Goal: Task Accomplishment & Management: Use online tool/utility

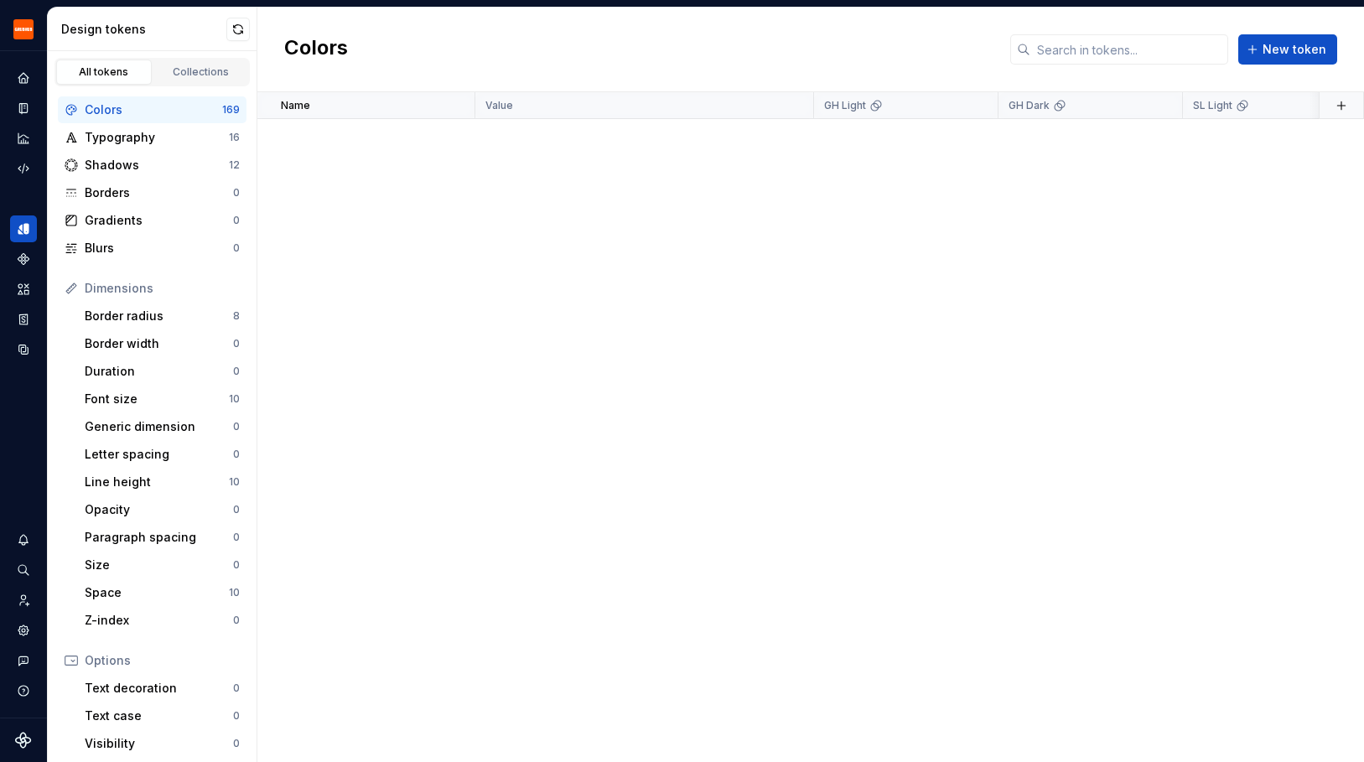
scroll to position [3187, 0]
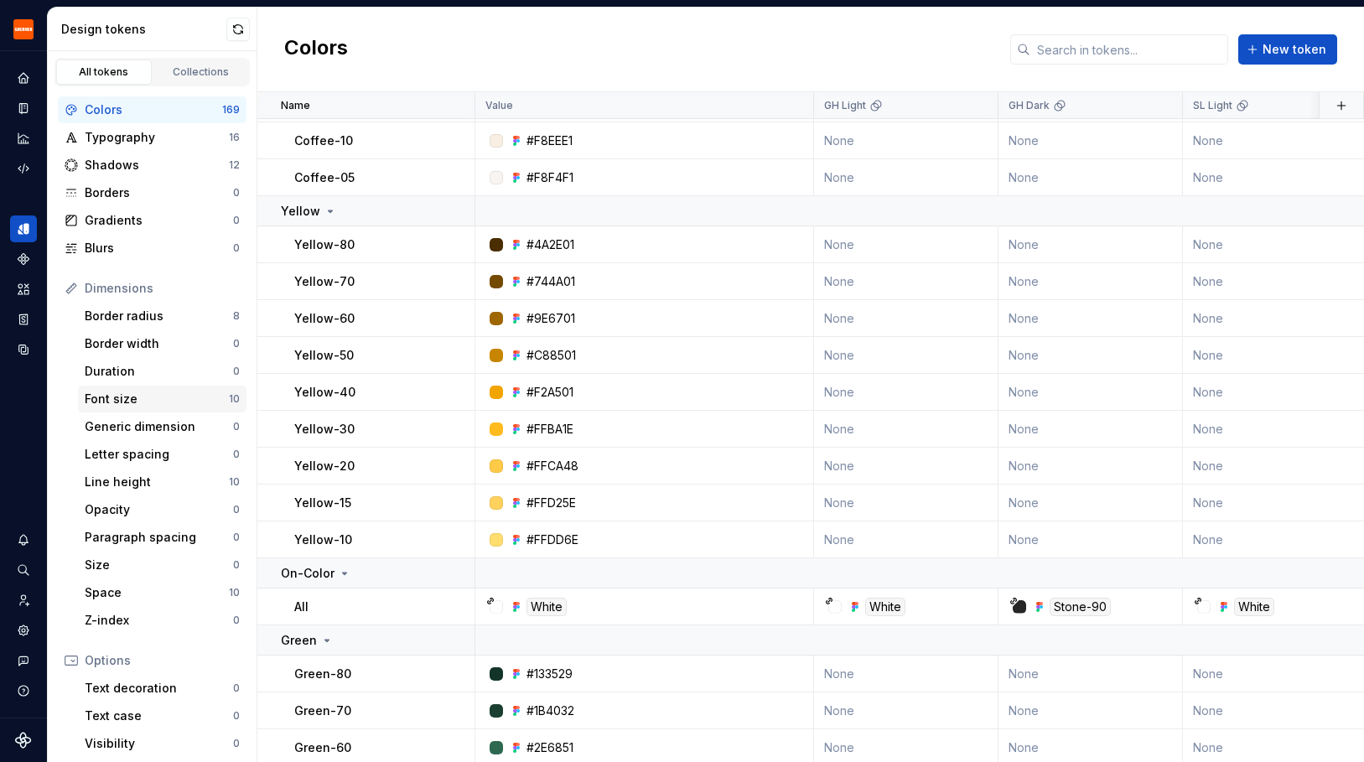
click at [165, 407] on div "Font size" at bounding box center [157, 399] width 144 height 17
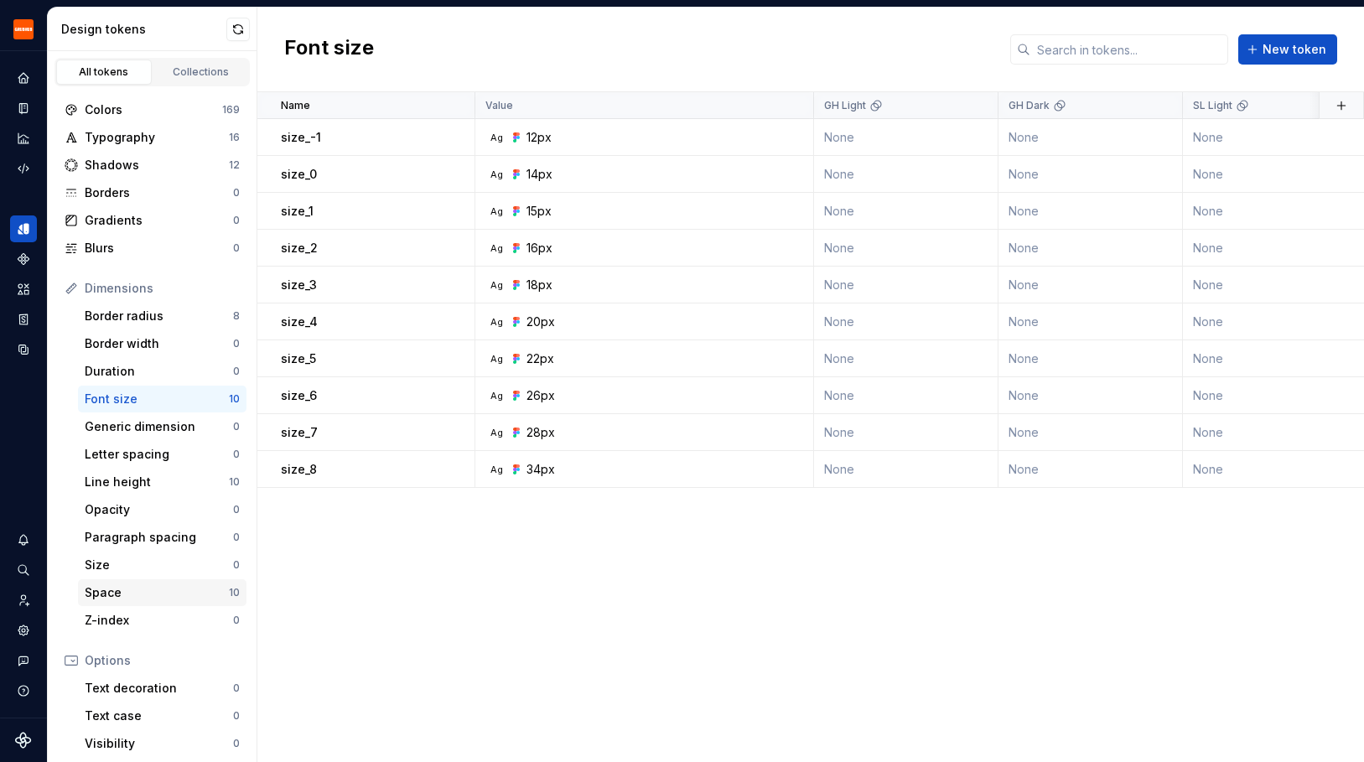
click at [169, 590] on div "Space" at bounding box center [157, 593] width 144 height 17
click at [190, 69] on div "Collections" at bounding box center [201, 71] width 84 height 13
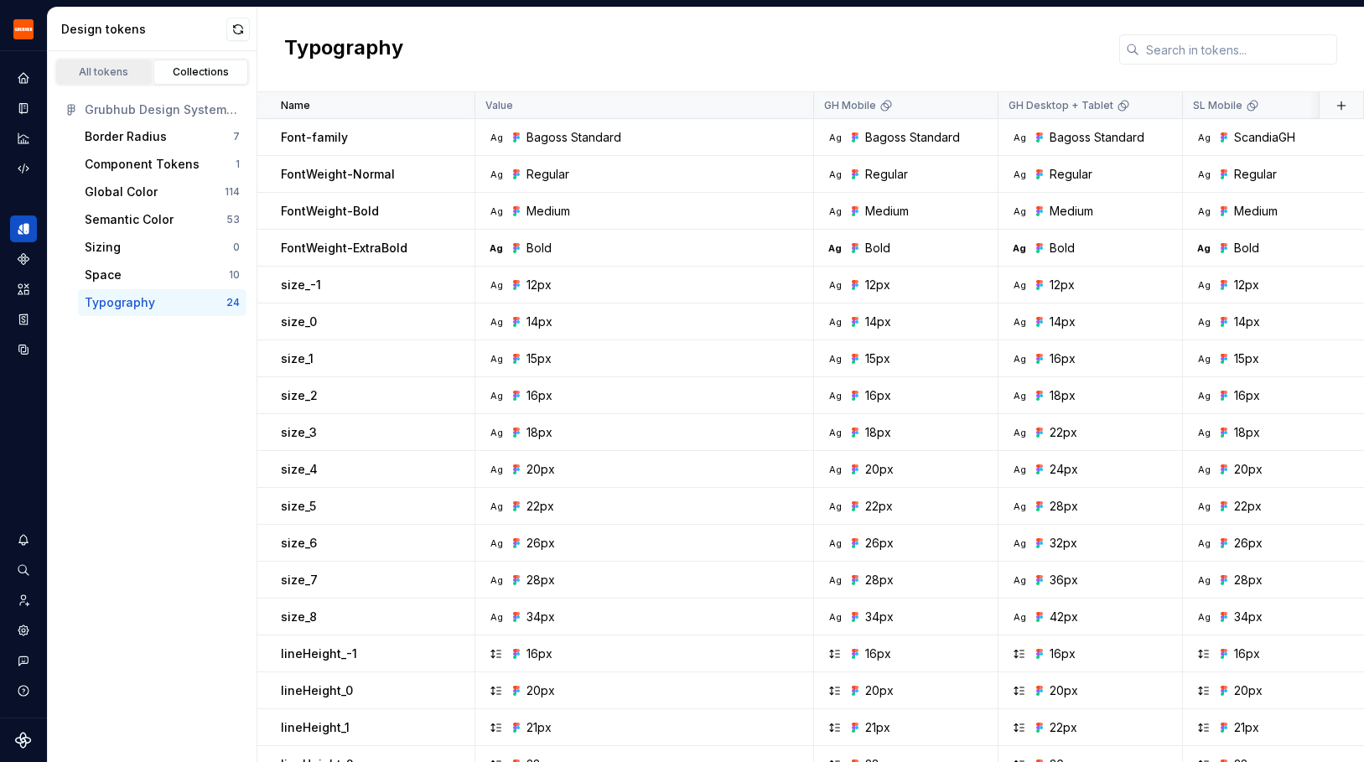
click at [96, 70] on div "All tokens" at bounding box center [104, 71] width 84 height 13
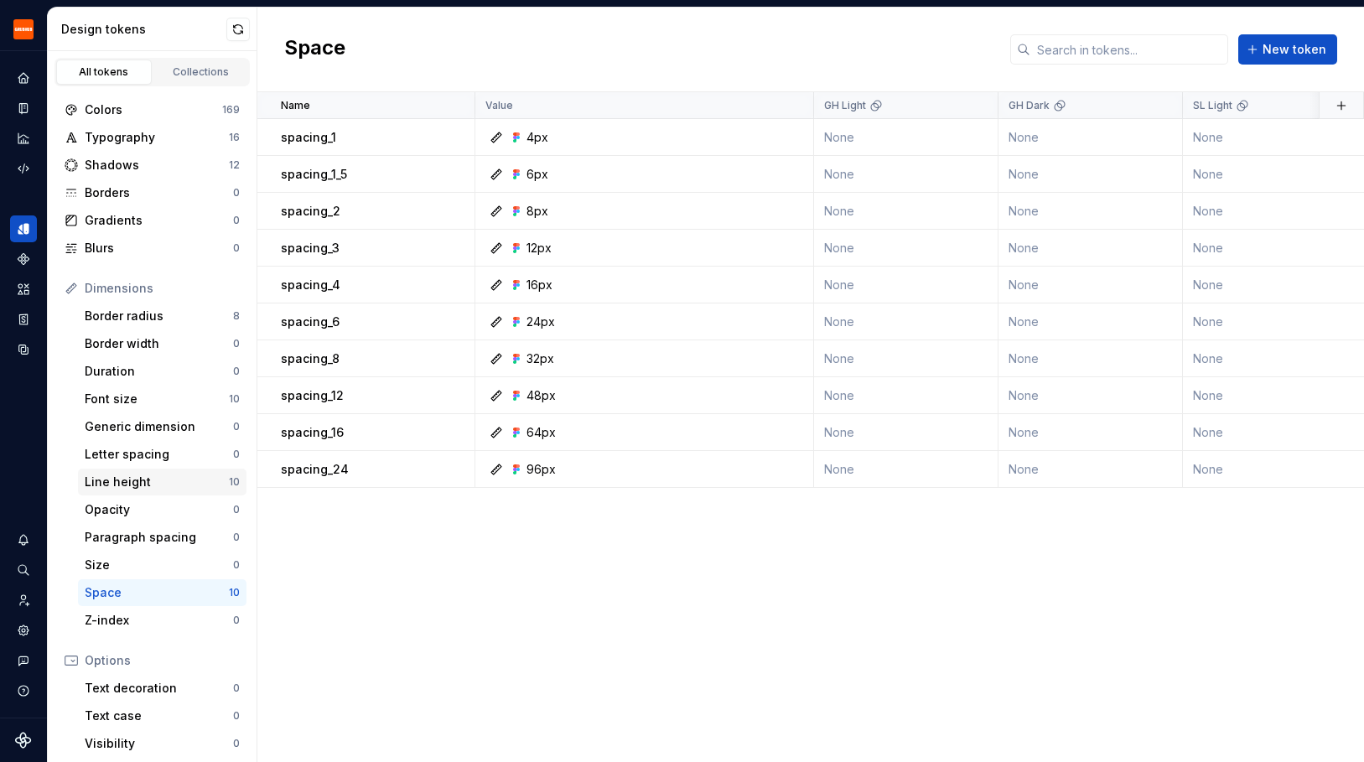
scroll to position [156, 0]
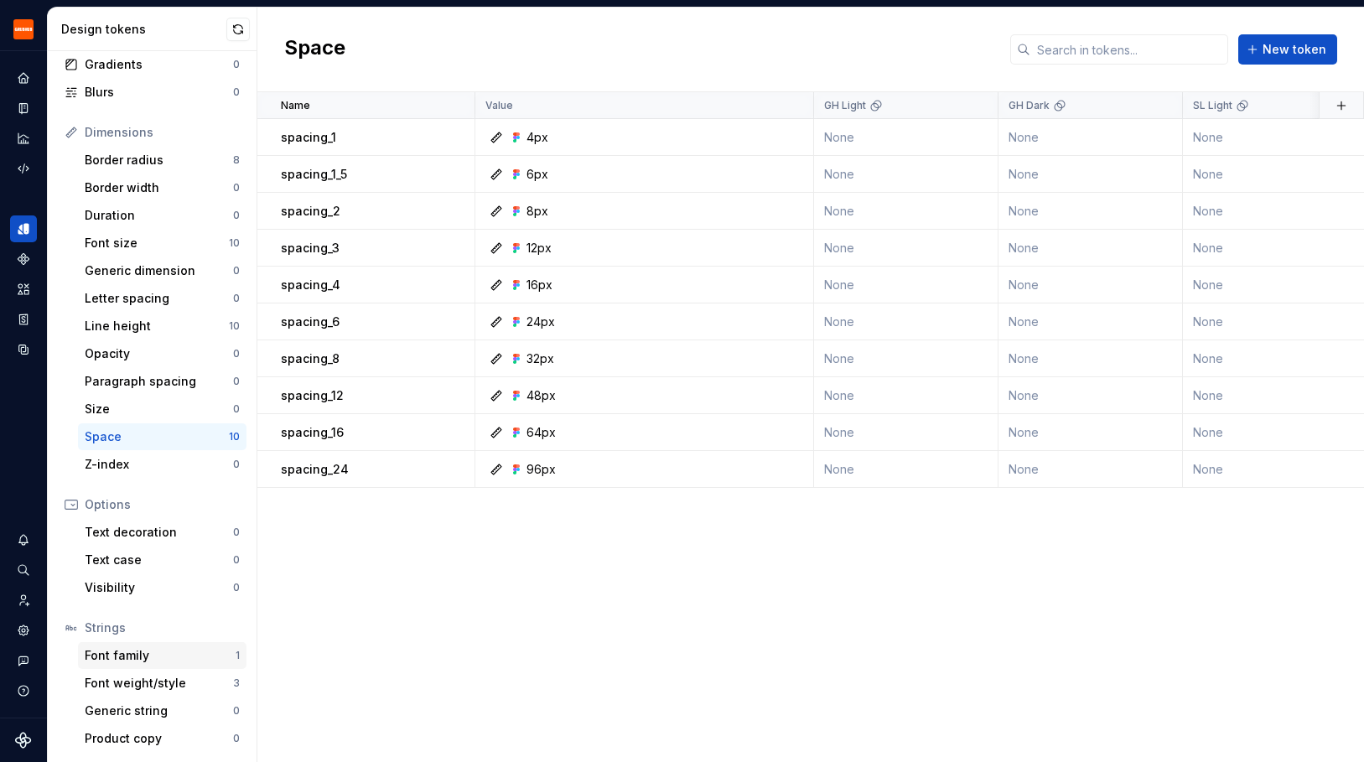
click at [135, 652] on div "Font family" at bounding box center [160, 655] width 151 height 17
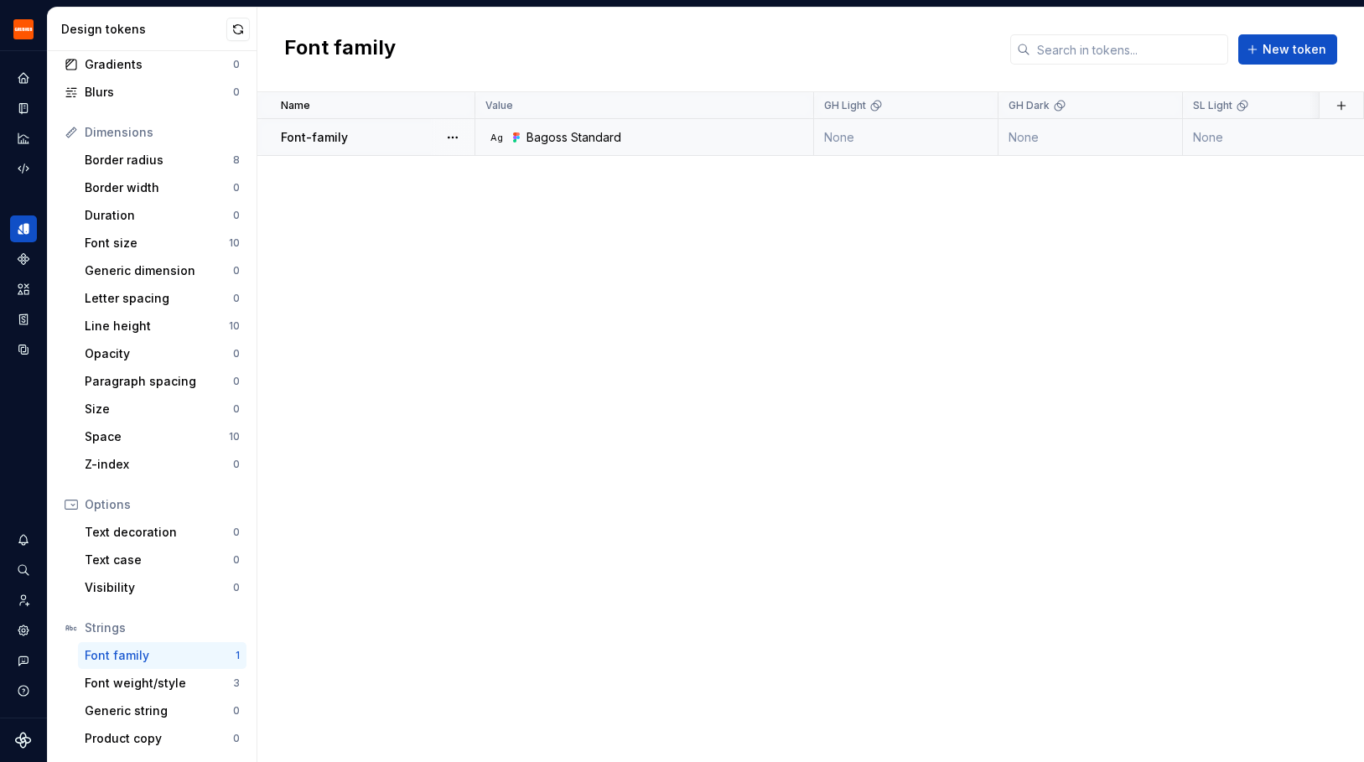
click at [388, 141] on div "Font-family" at bounding box center [377, 137] width 193 height 17
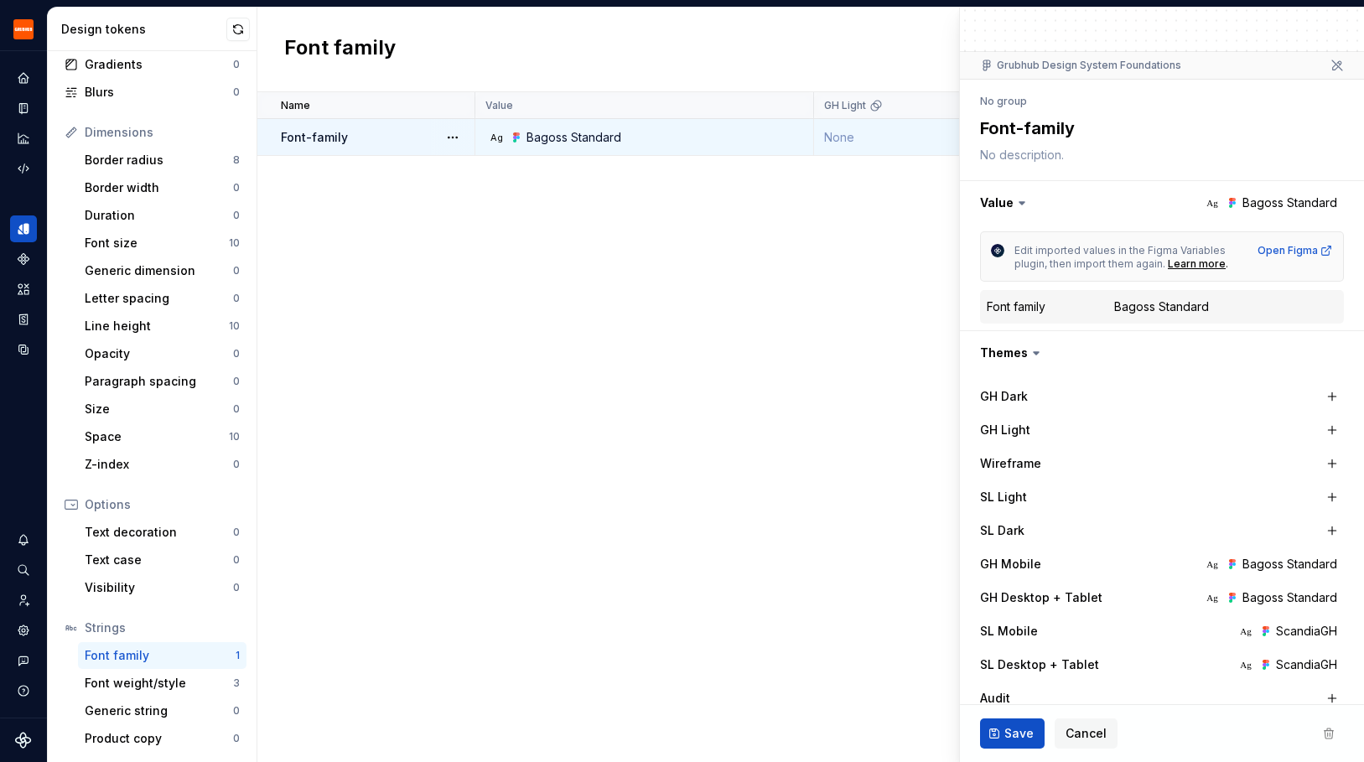
scroll to position [112, 0]
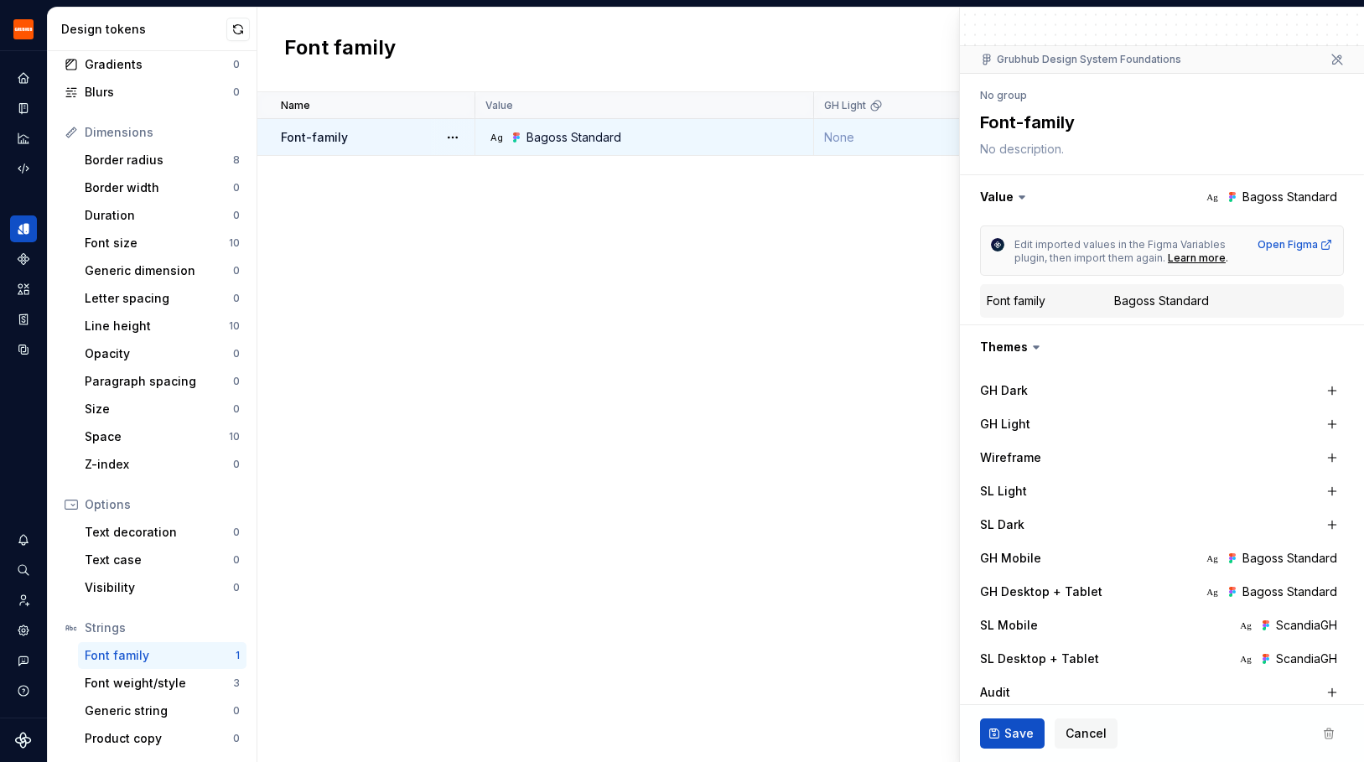
click at [513, 375] on div "Name Value GH Light GH Dark SL Light SL Dark Audit GH Mobile GH Desktop + Table…" at bounding box center [810, 427] width 1107 height 670
click at [165, 691] on div "Font weight/style" at bounding box center [159, 683] width 148 height 17
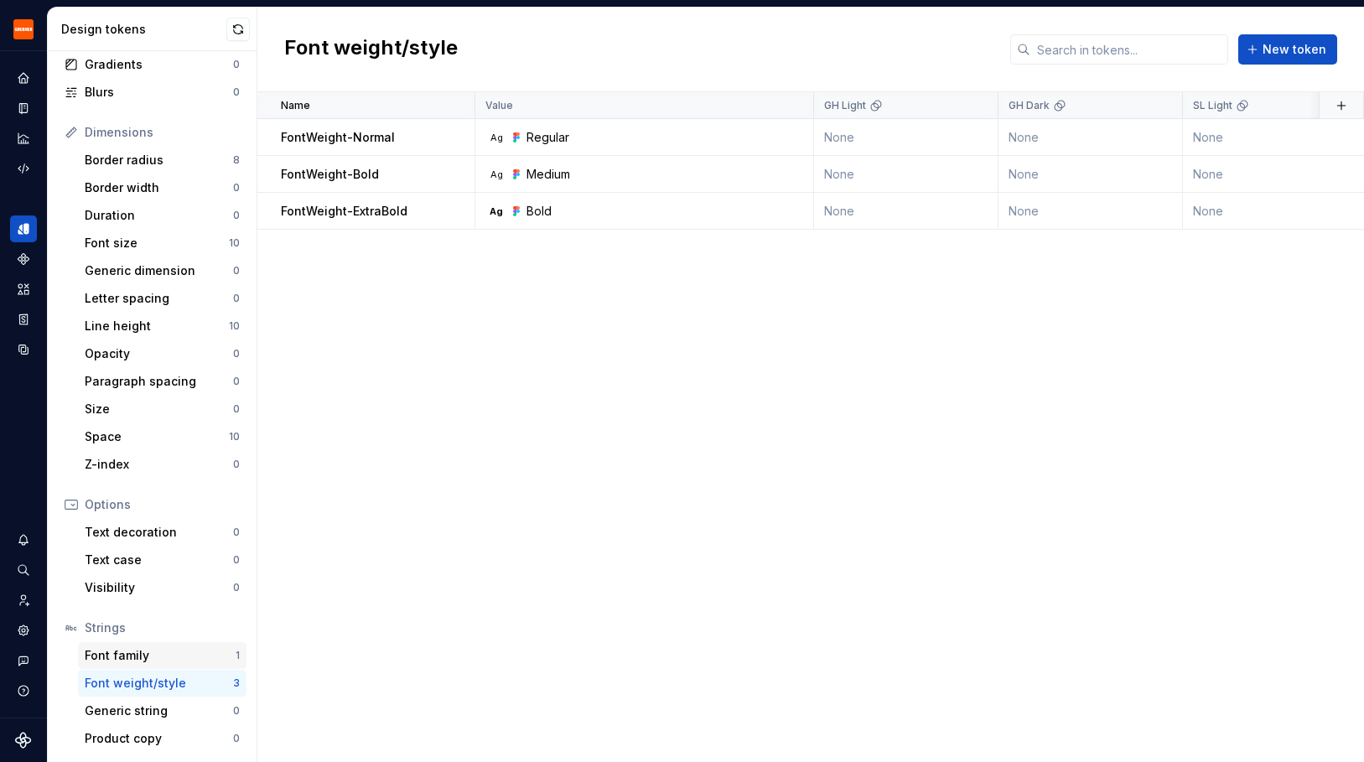
click at [127, 651] on div "Font family" at bounding box center [160, 655] width 151 height 17
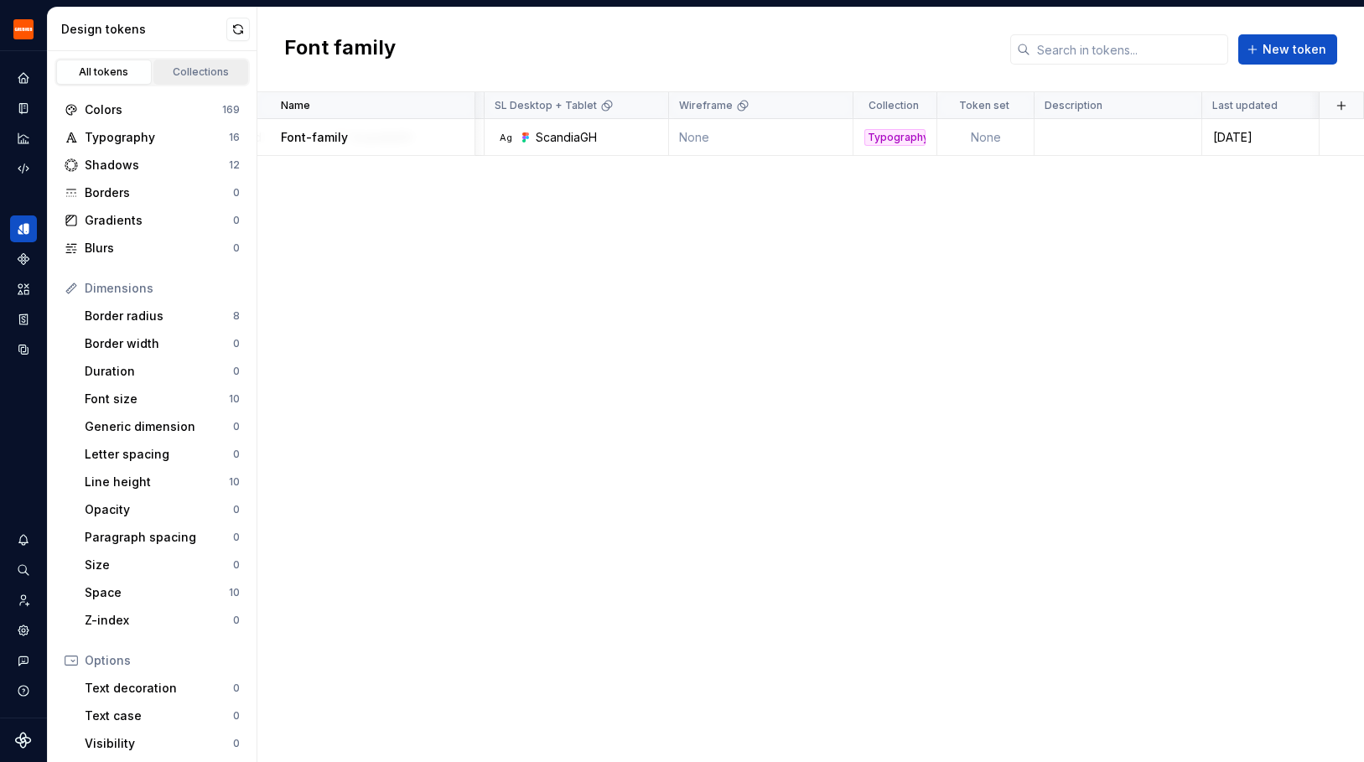
click at [219, 66] on div "Collections" at bounding box center [201, 71] width 84 height 13
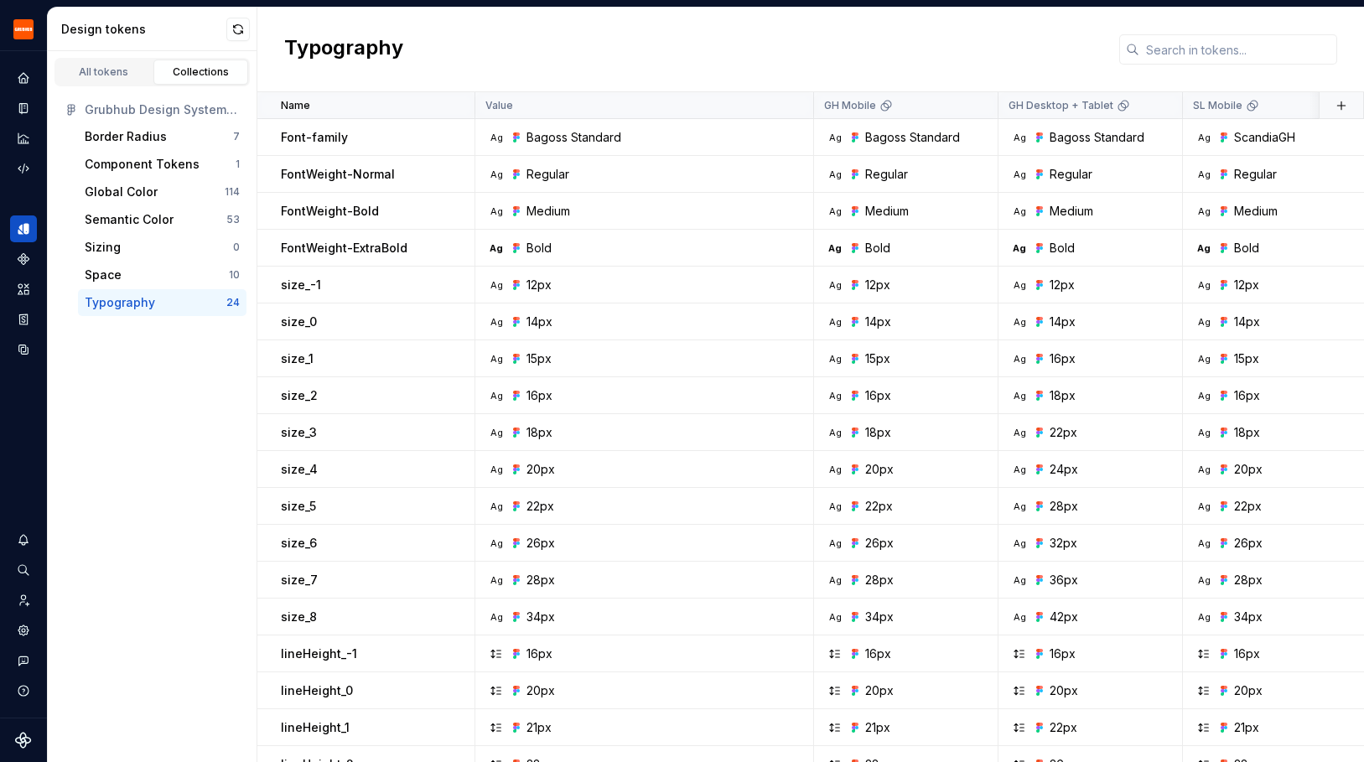
click at [139, 305] on div "Typography" at bounding box center [120, 302] width 70 height 17
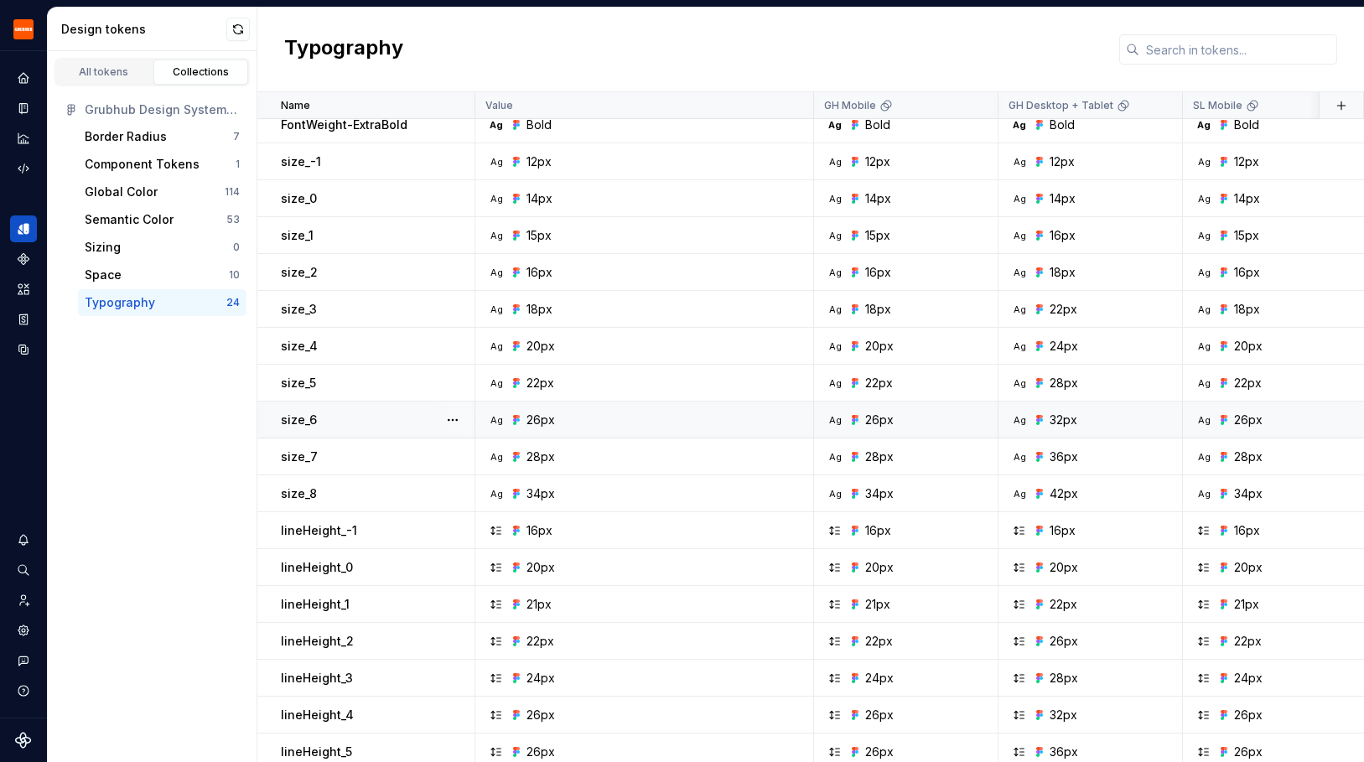
scroll to position [216, 0]
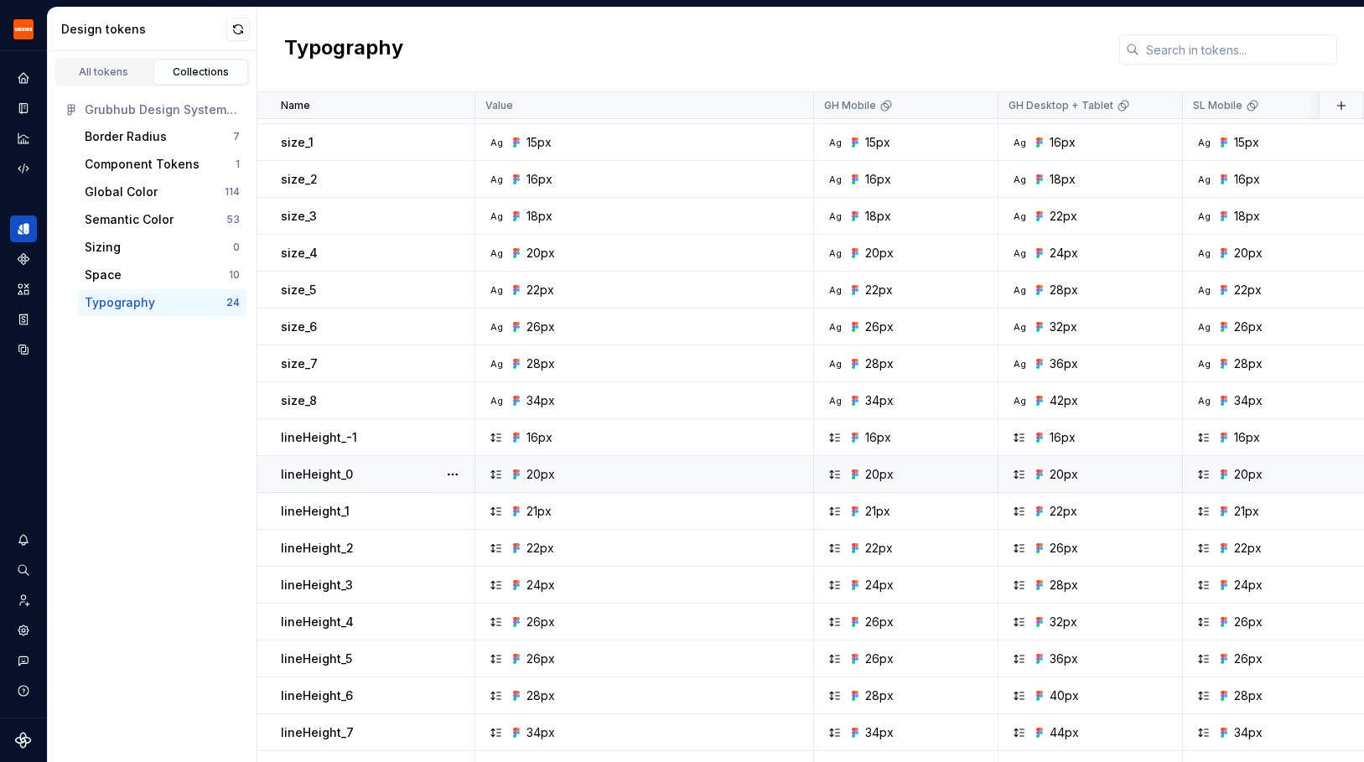
click at [357, 478] on div "lineHeight_0" at bounding box center [377, 474] width 193 height 17
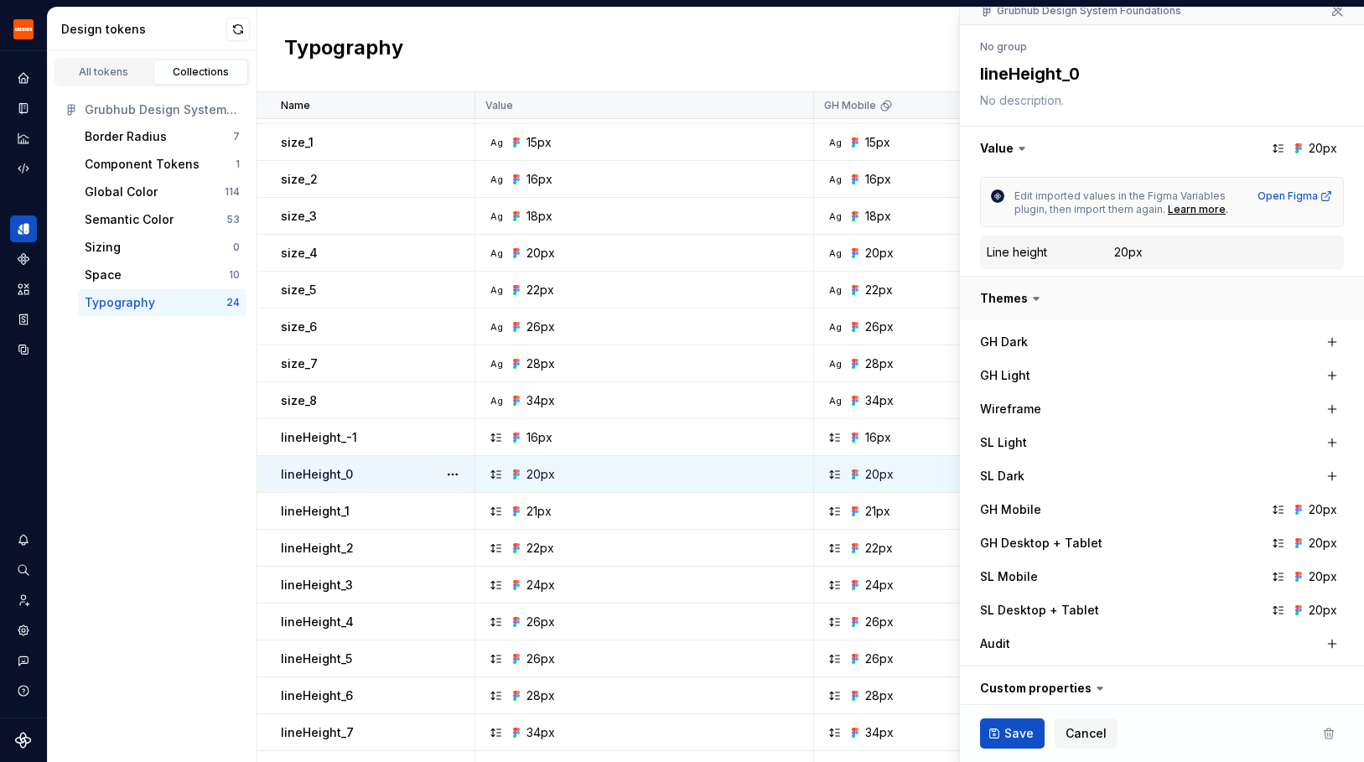
scroll to position [168, 0]
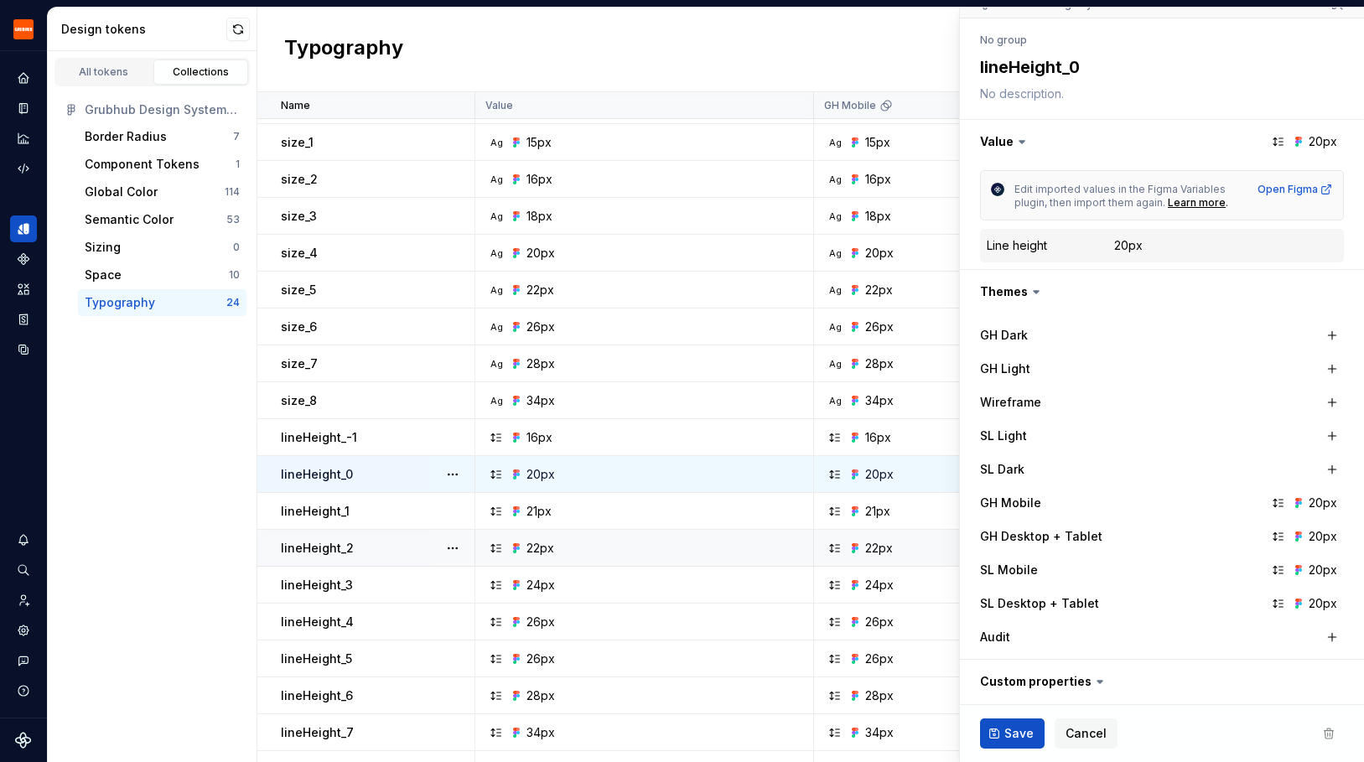
click at [569, 556] on div "22px" at bounding box center [649, 548] width 326 height 17
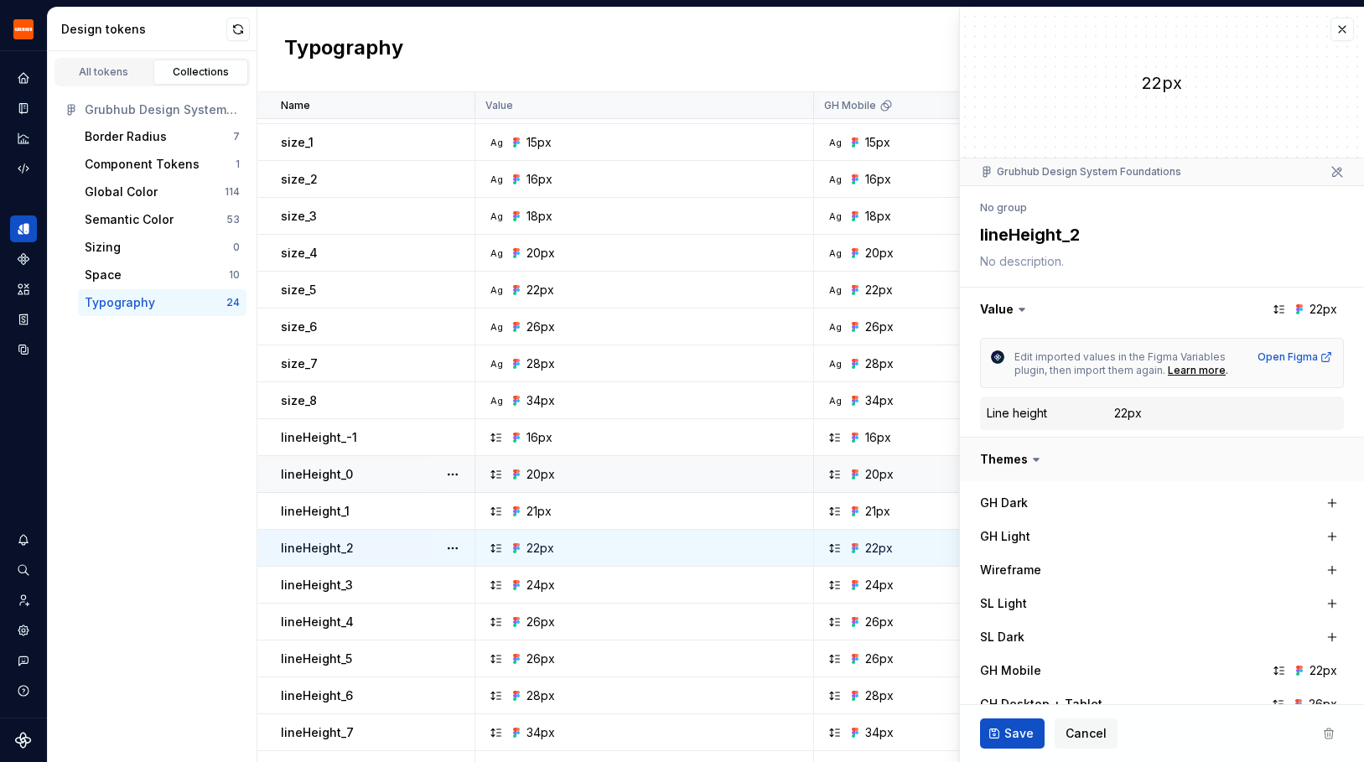
type textarea "*"
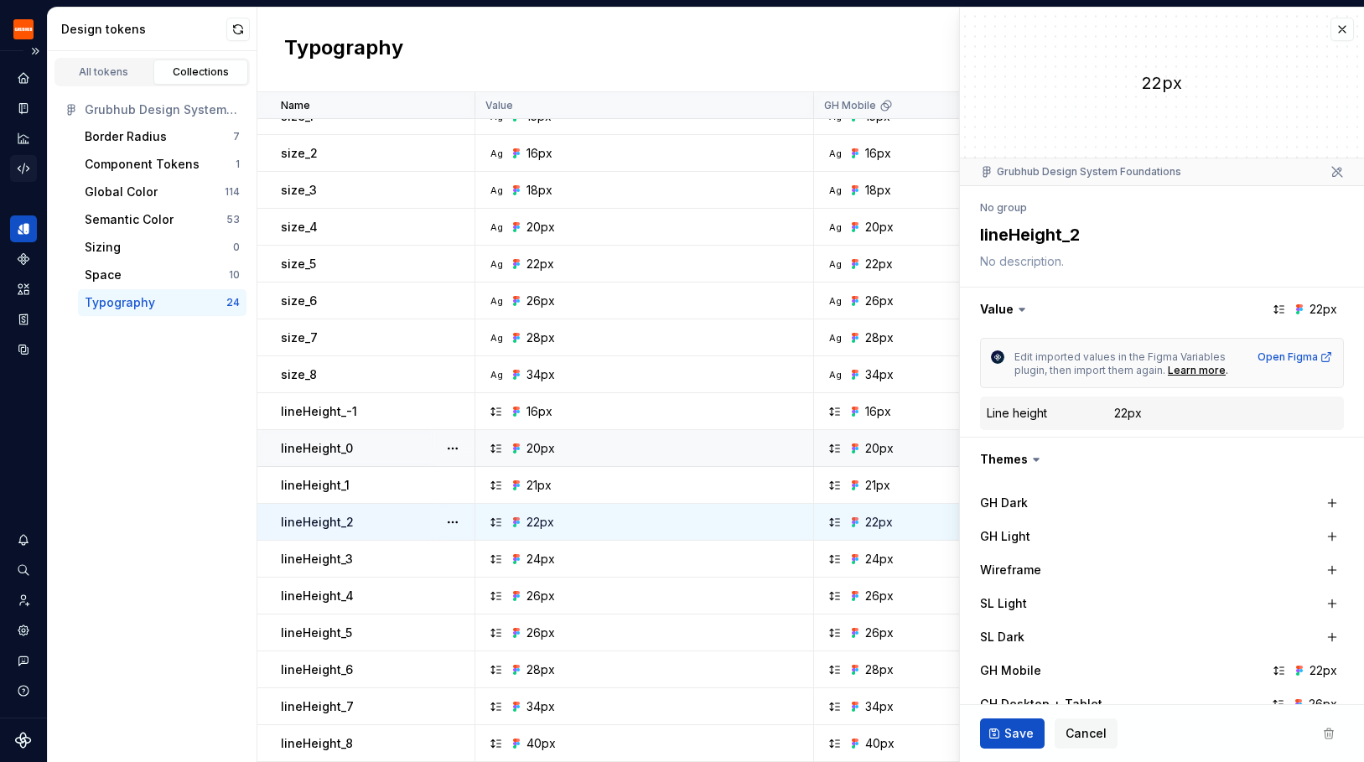
click at [23, 169] on icon "Code automation" at bounding box center [23, 168] width 15 height 15
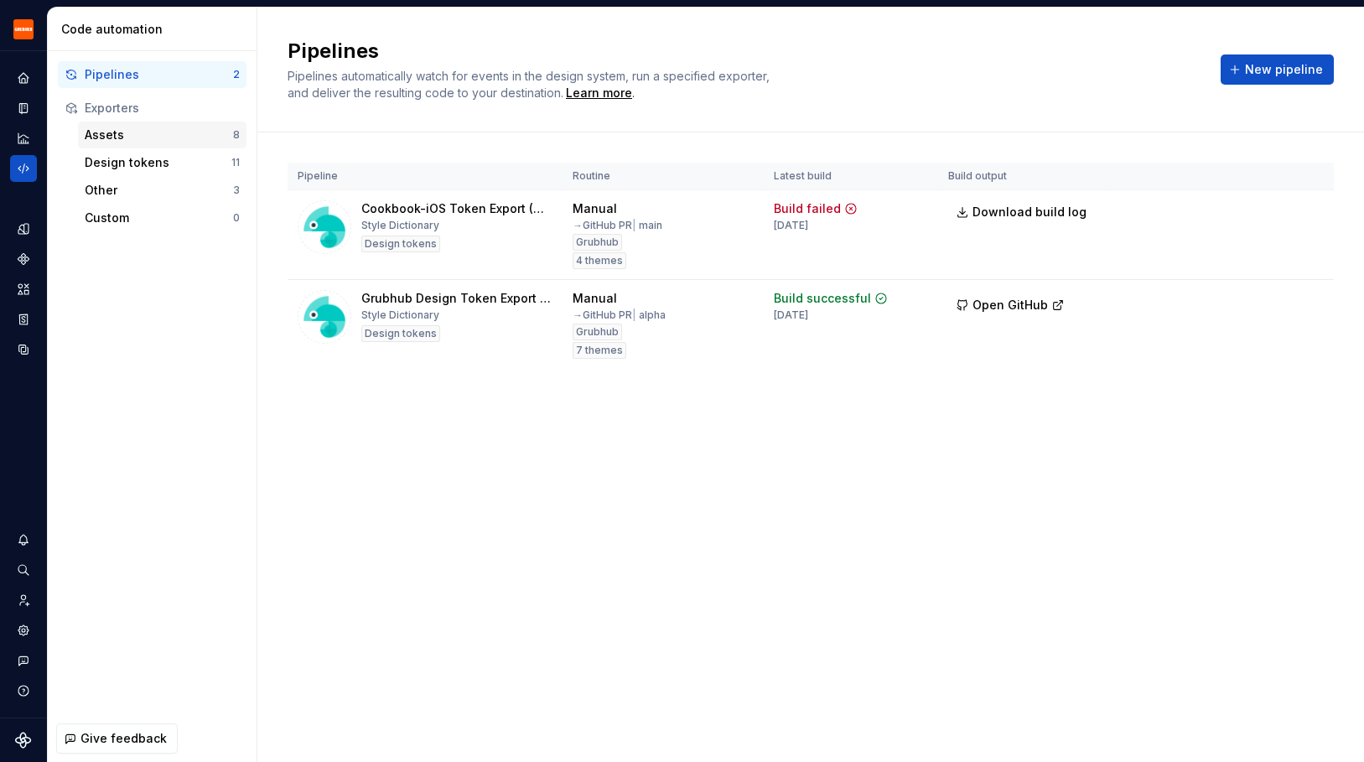
click at [129, 140] on div "Assets" at bounding box center [159, 135] width 148 height 17
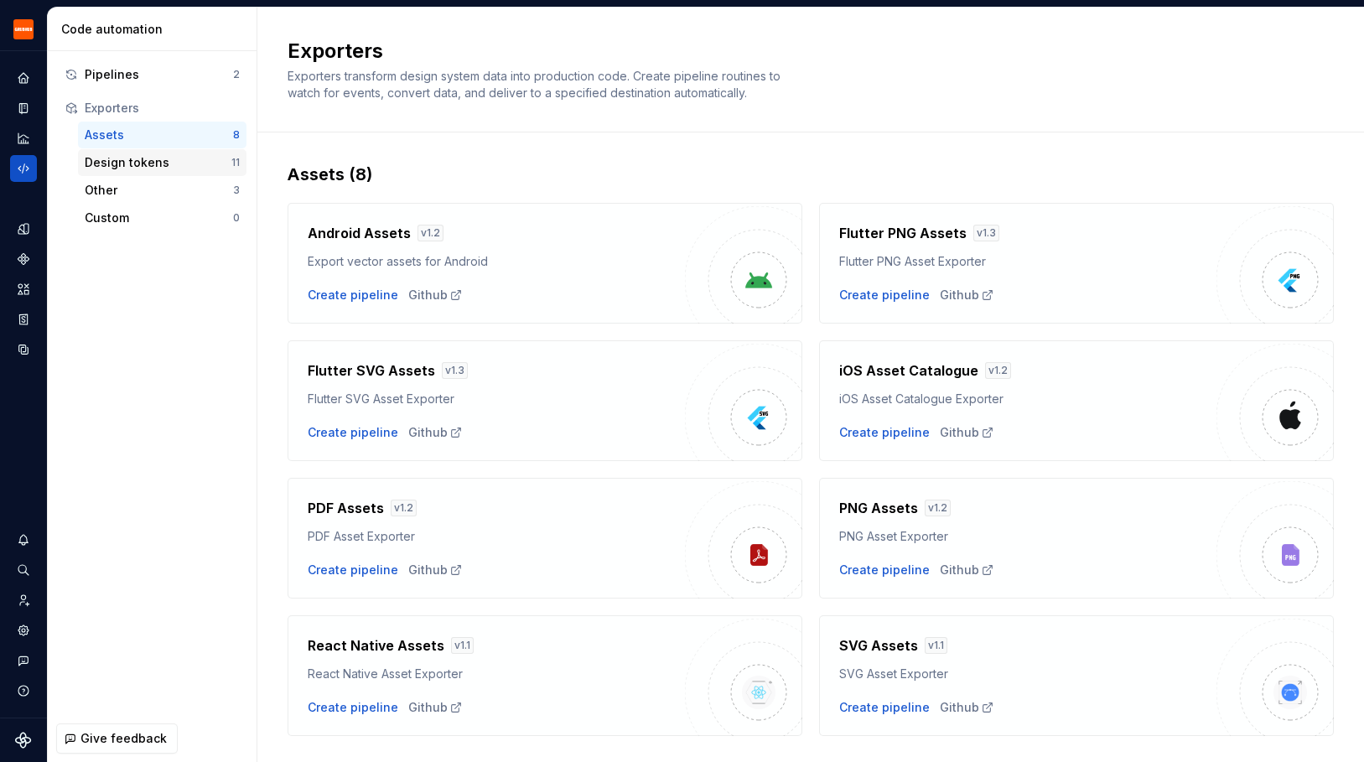
click at [127, 160] on div "Design tokens" at bounding box center [158, 162] width 147 height 17
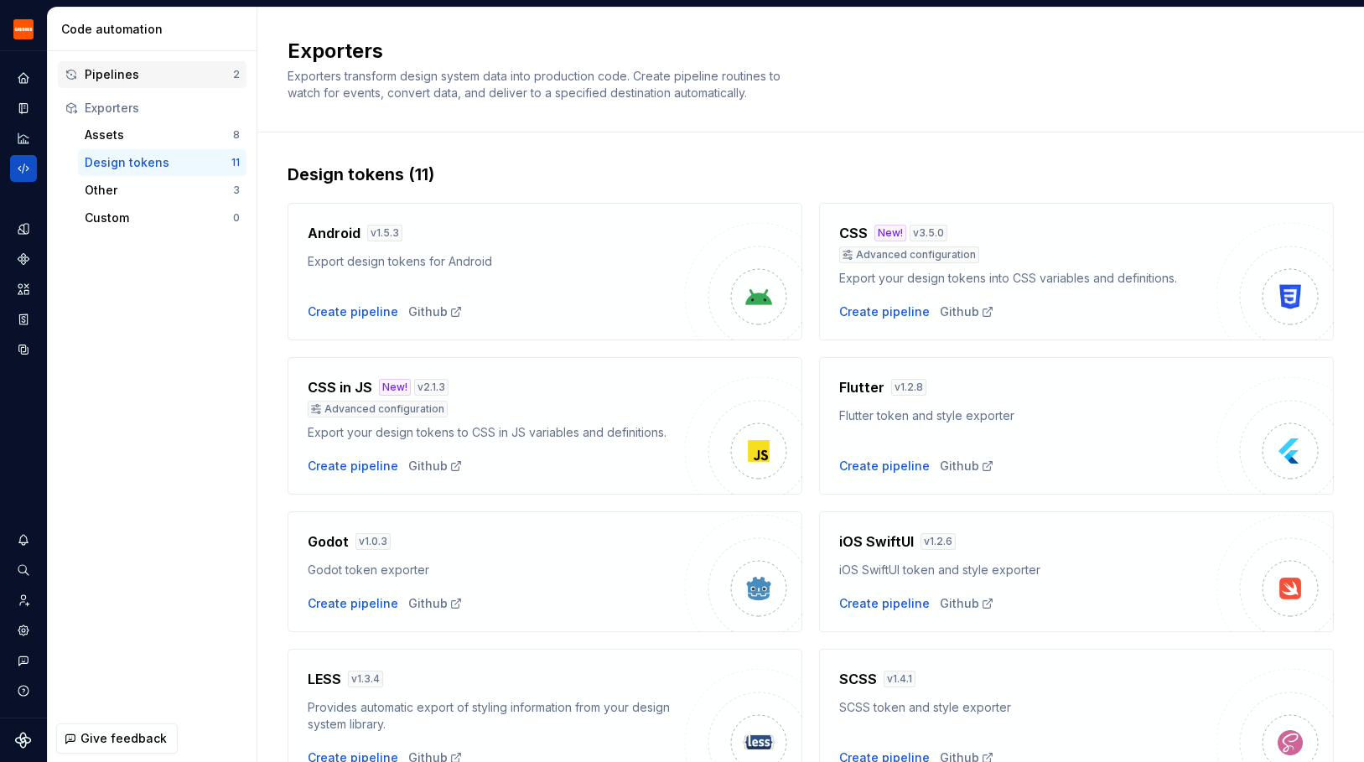
click at [116, 65] on div "Pipelines 2" at bounding box center [152, 74] width 189 height 27
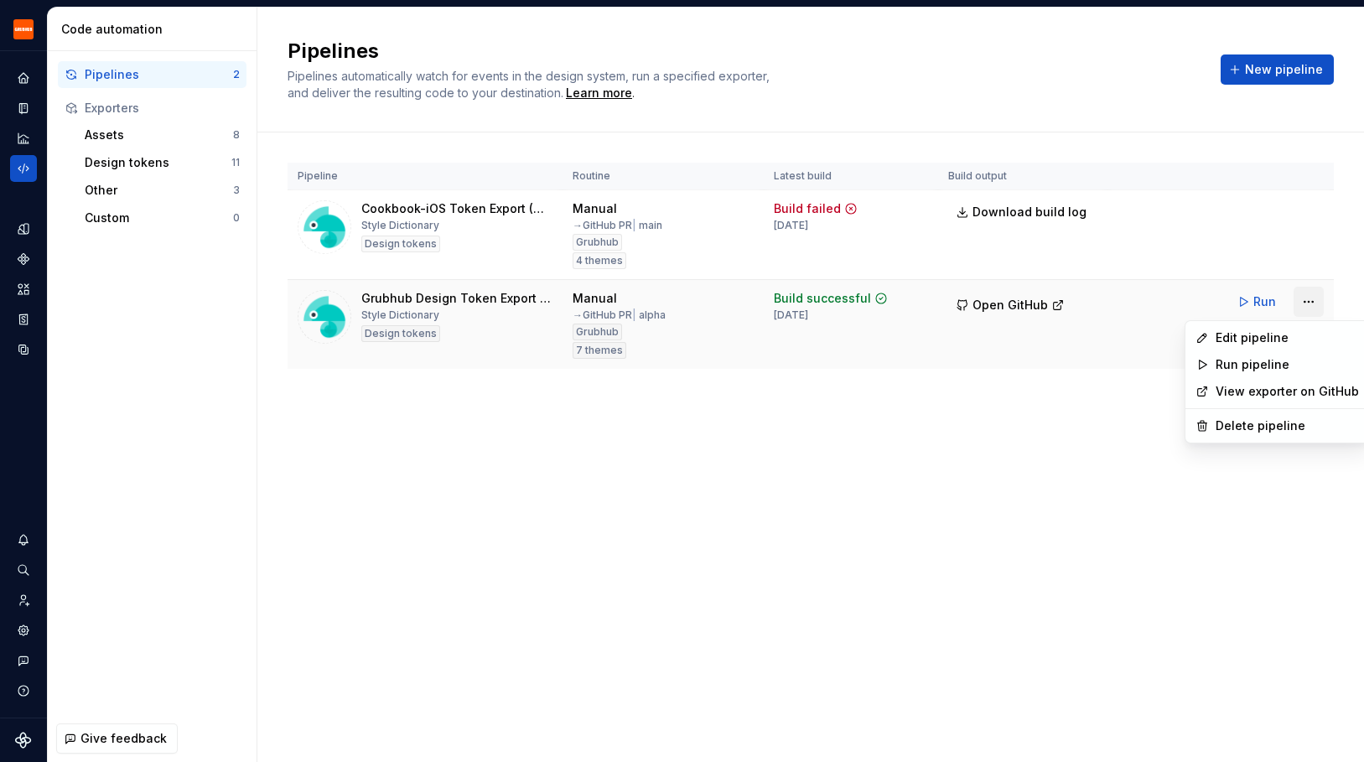
click at [1316, 301] on html "Grubhub Design System Y Dataset Grubhub Code automation Pipelines 2 Exporters A…" at bounding box center [682, 381] width 1364 height 762
click at [1246, 336] on div "Edit pipeline" at bounding box center [1287, 338] width 143 height 17
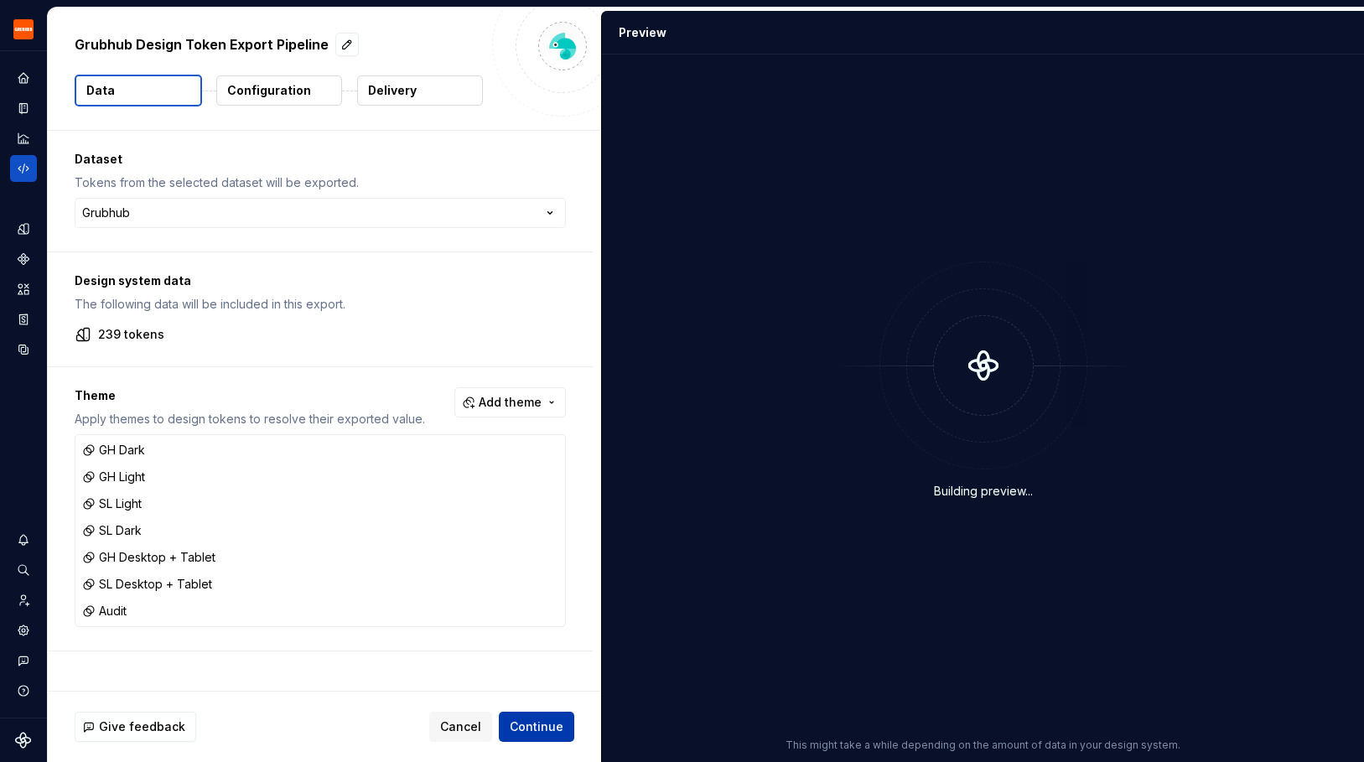
click at [548, 726] on span "Continue" at bounding box center [537, 727] width 54 height 17
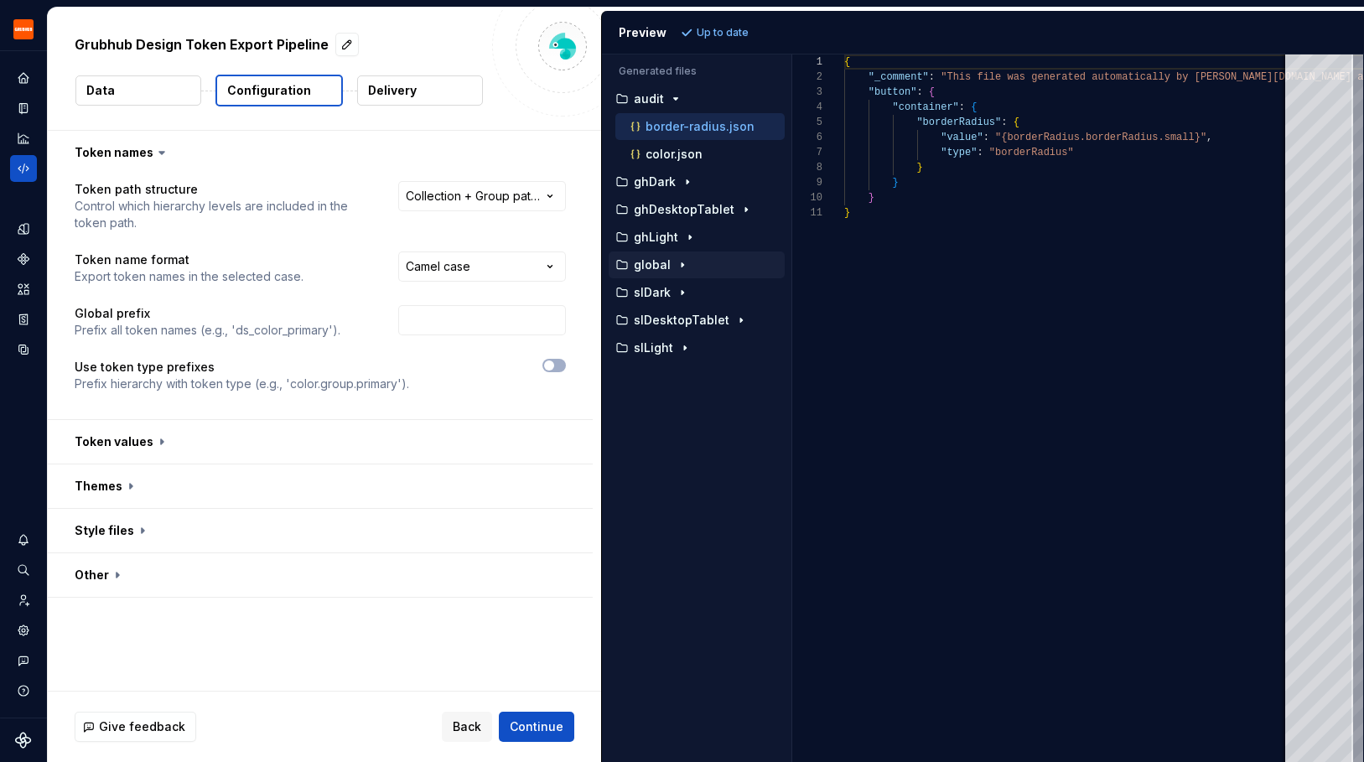
click at [652, 258] on p "global" at bounding box center [652, 264] width 37 height 13
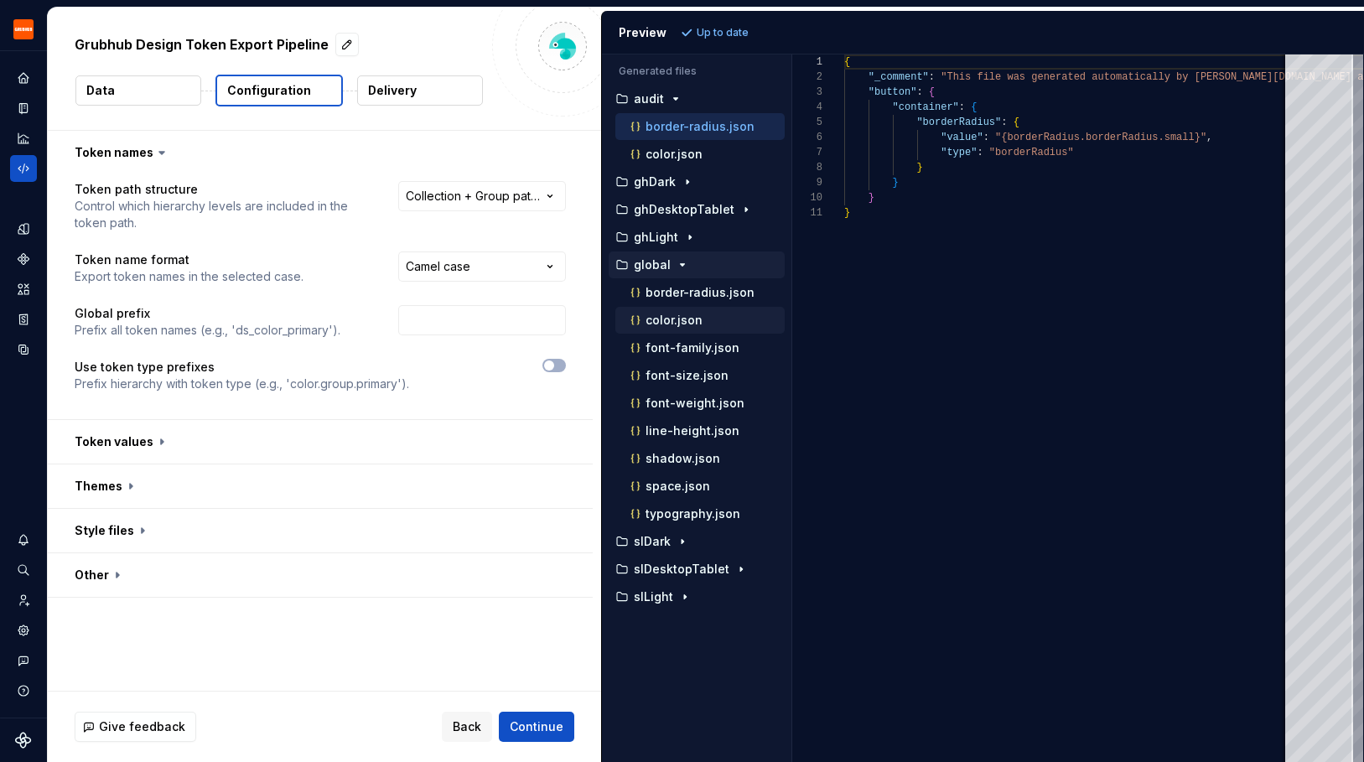
click at [653, 311] on button "color.json" at bounding box center [700, 320] width 169 height 18
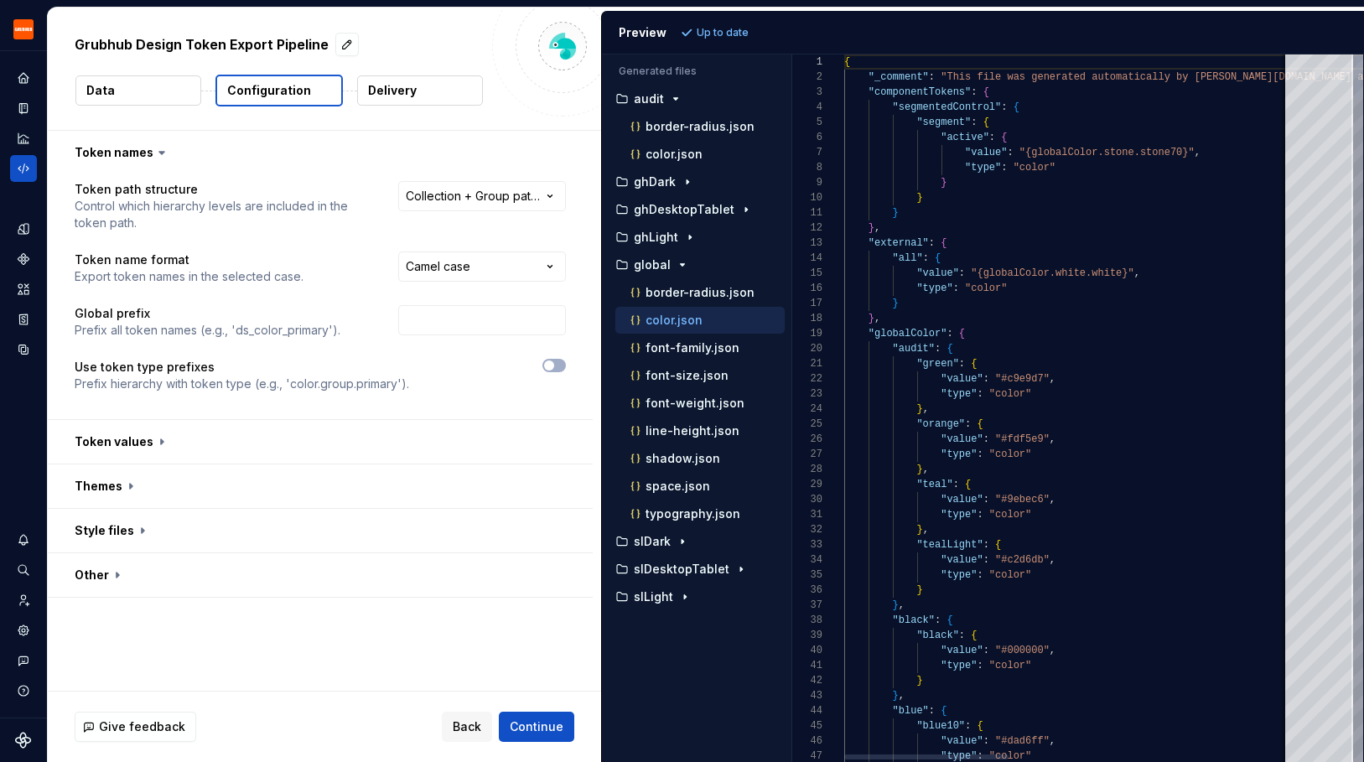
scroll to position [151, 0]
click at [702, 340] on div "font-family.json" at bounding box center [706, 348] width 158 height 17
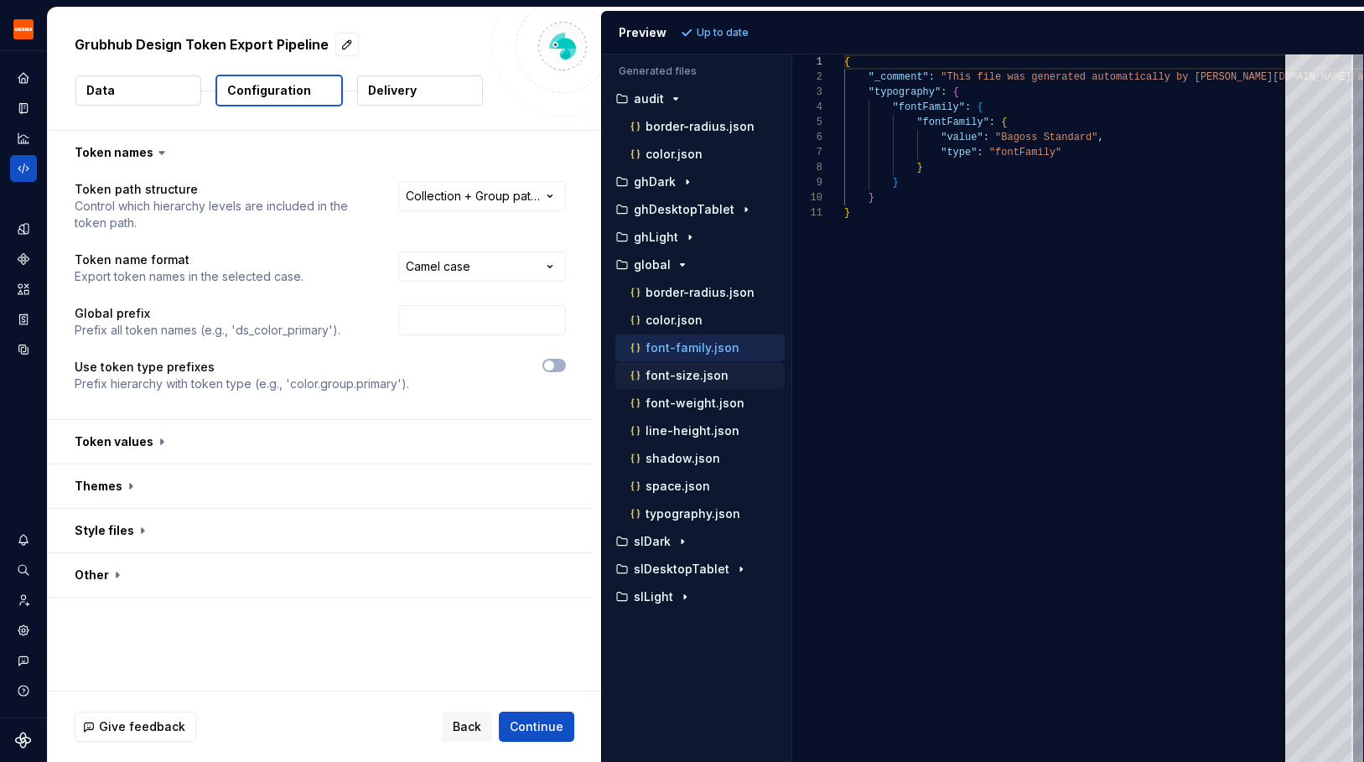
click at [699, 372] on p "font-size.json" at bounding box center [687, 375] width 83 height 13
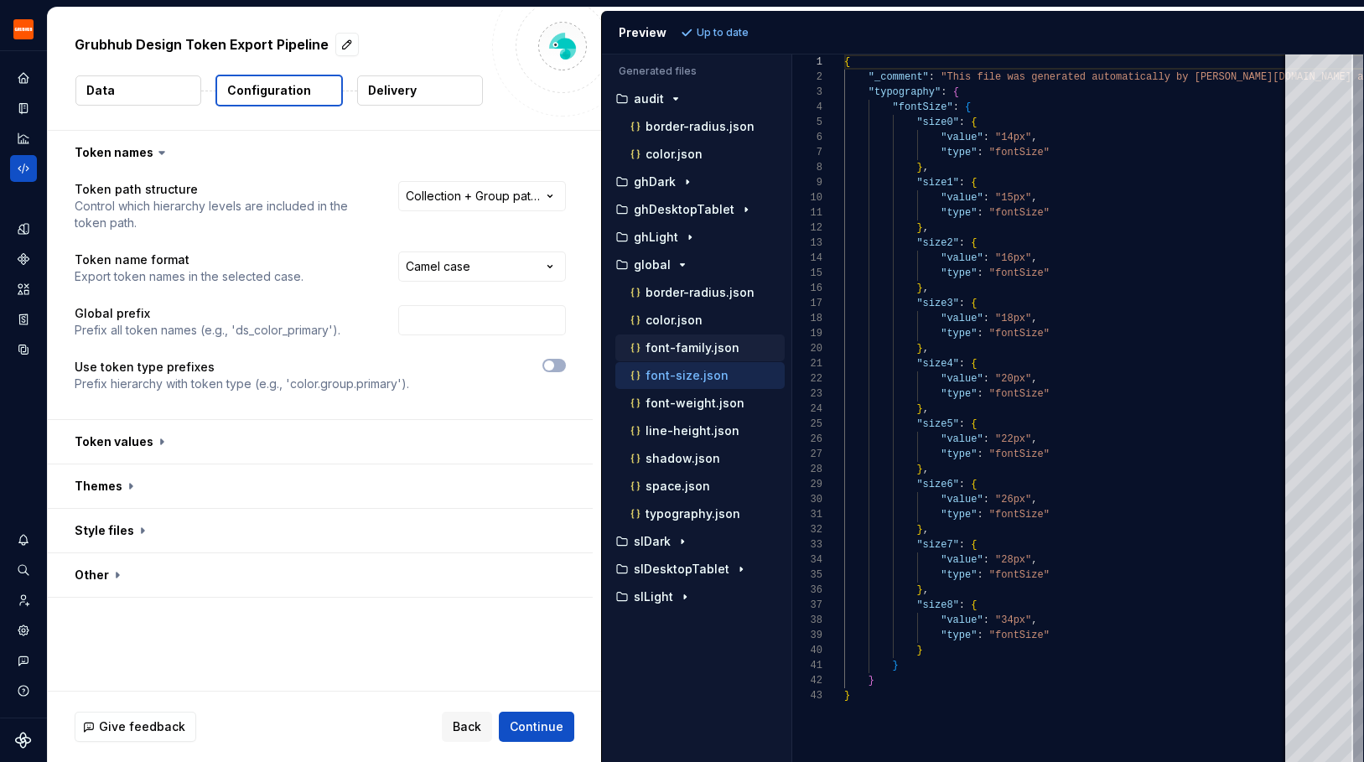
click at [692, 346] on p "font-family.json" at bounding box center [693, 347] width 94 height 13
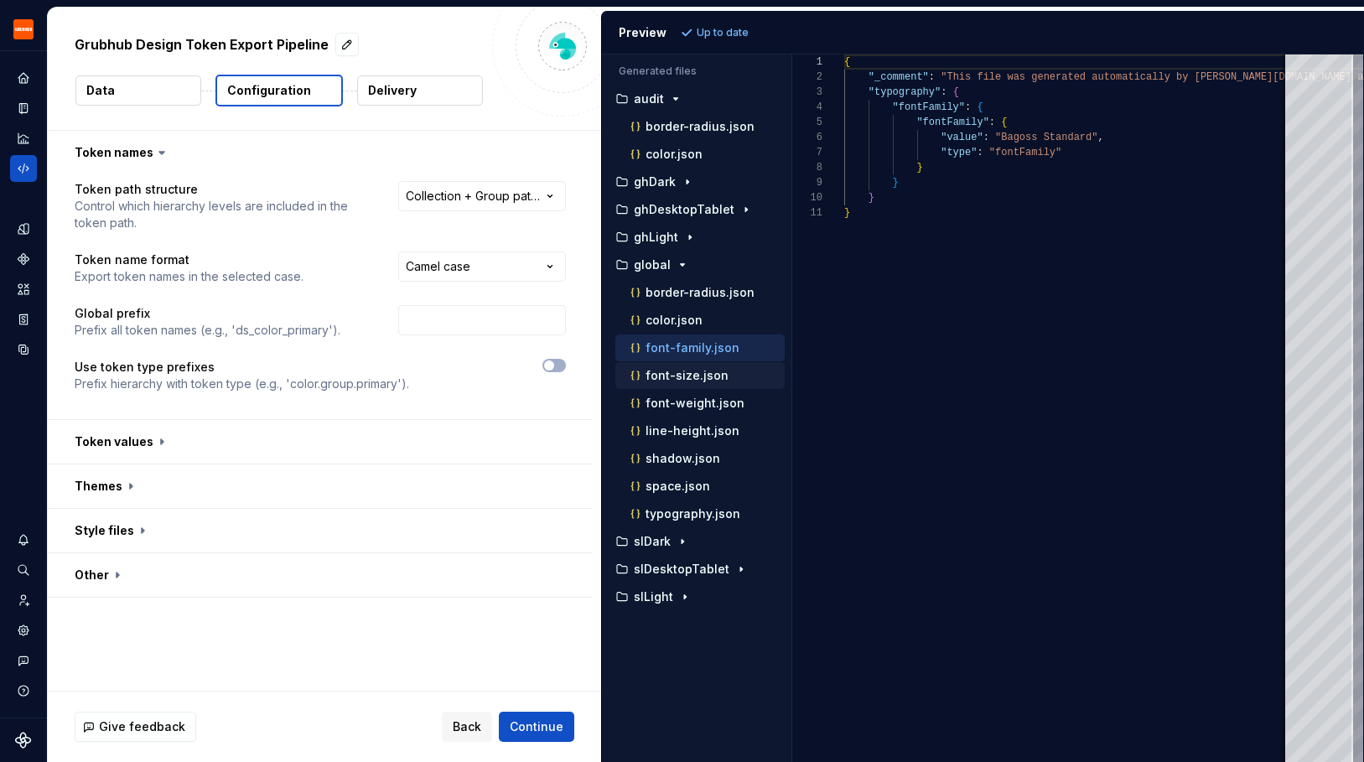
click at [691, 372] on p "font-size.json" at bounding box center [687, 375] width 83 height 13
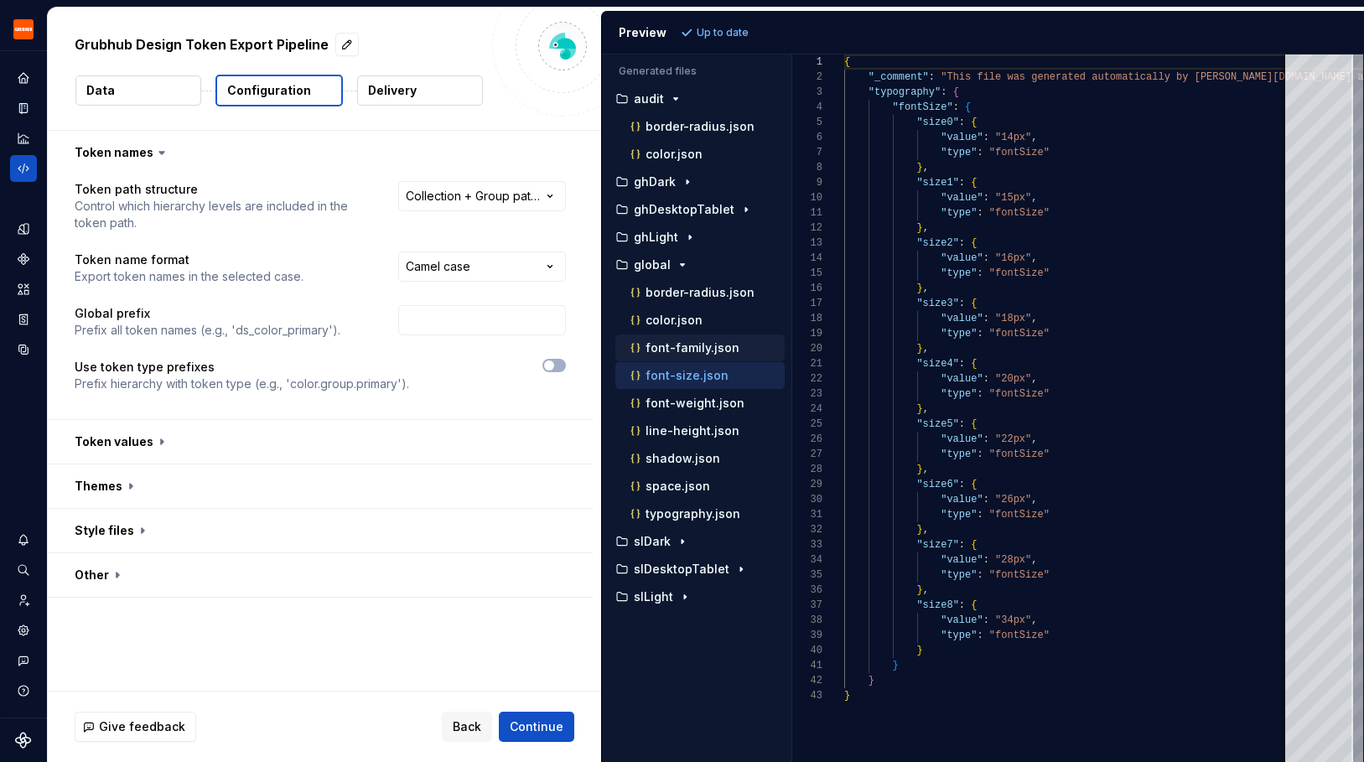
click at [683, 347] on p "font-family.json" at bounding box center [693, 347] width 94 height 13
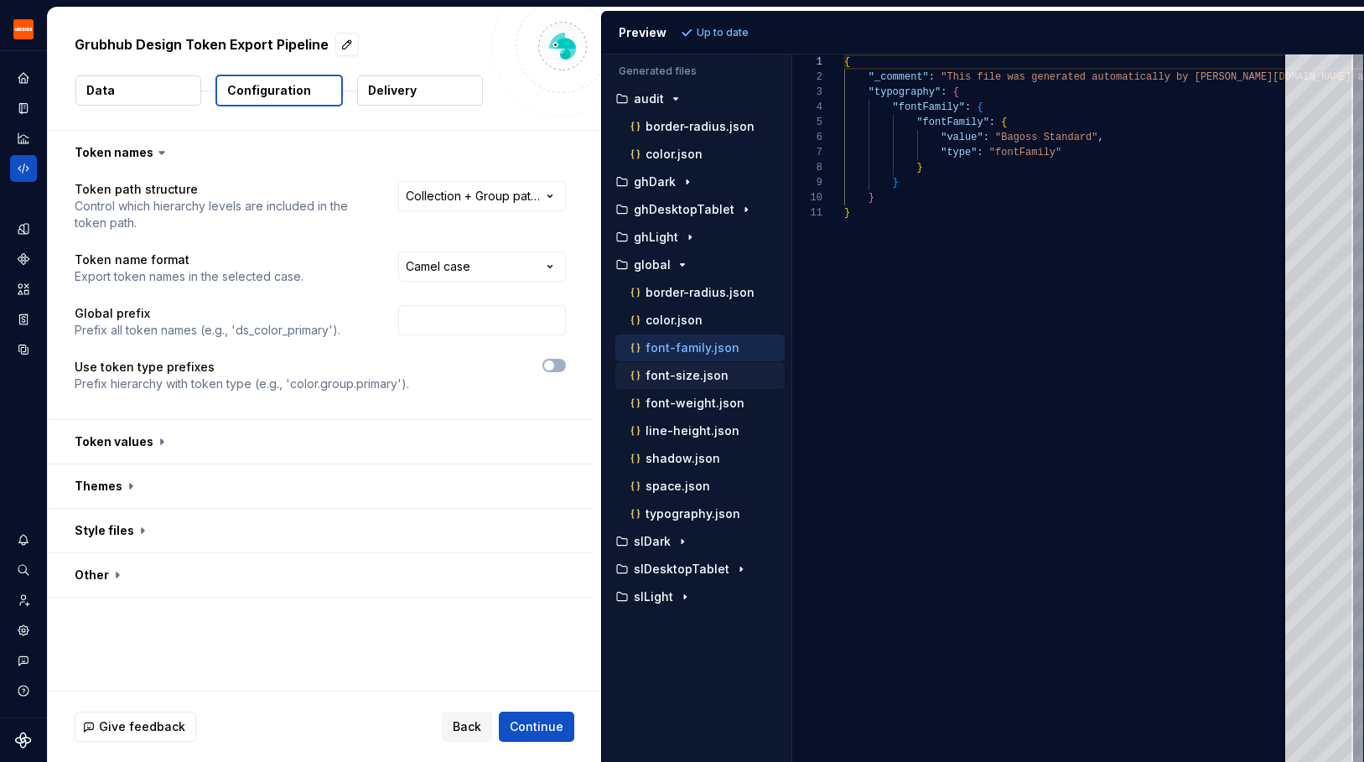
click at [683, 379] on p "font-size.json" at bounding box center [687, 375] width 83 height 13
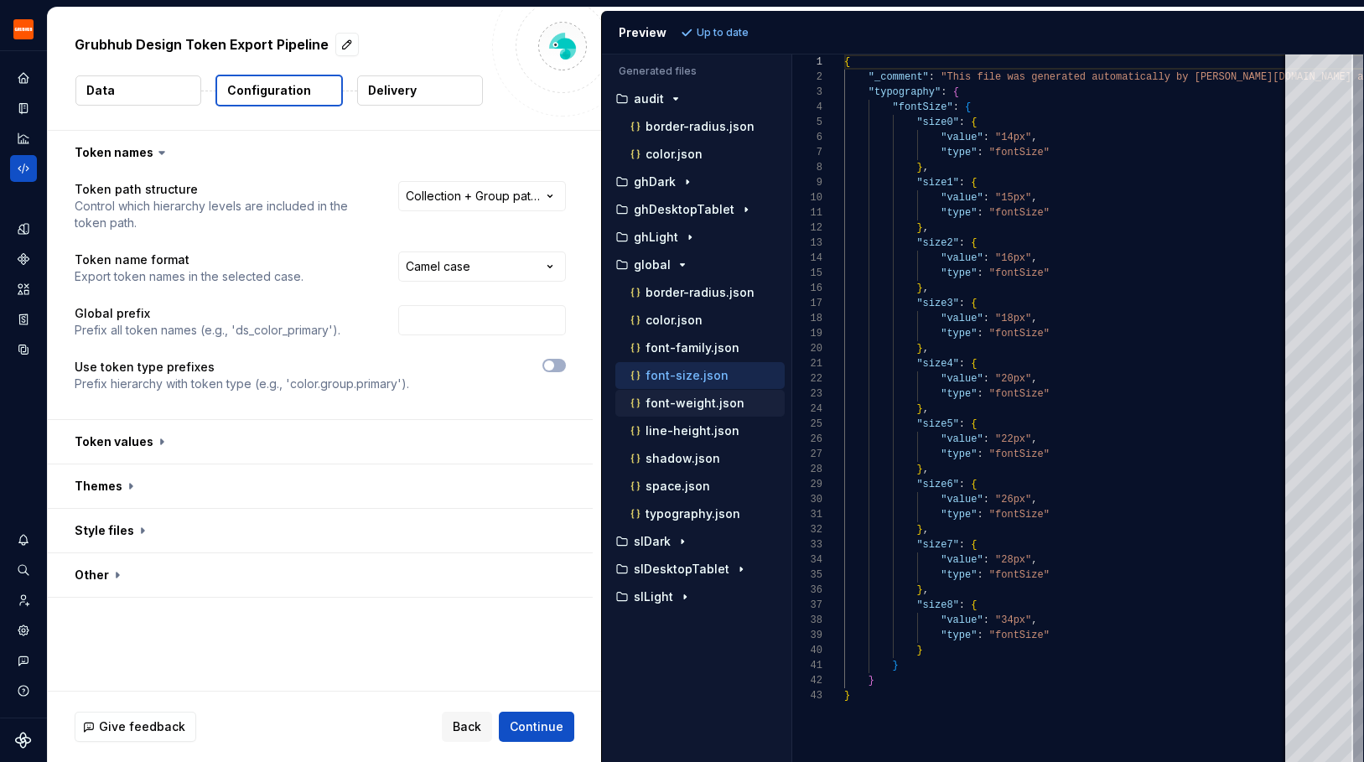
click at [687, 408] on p "font-weight.json" at bounding box center [695, 403] width 99 height 13
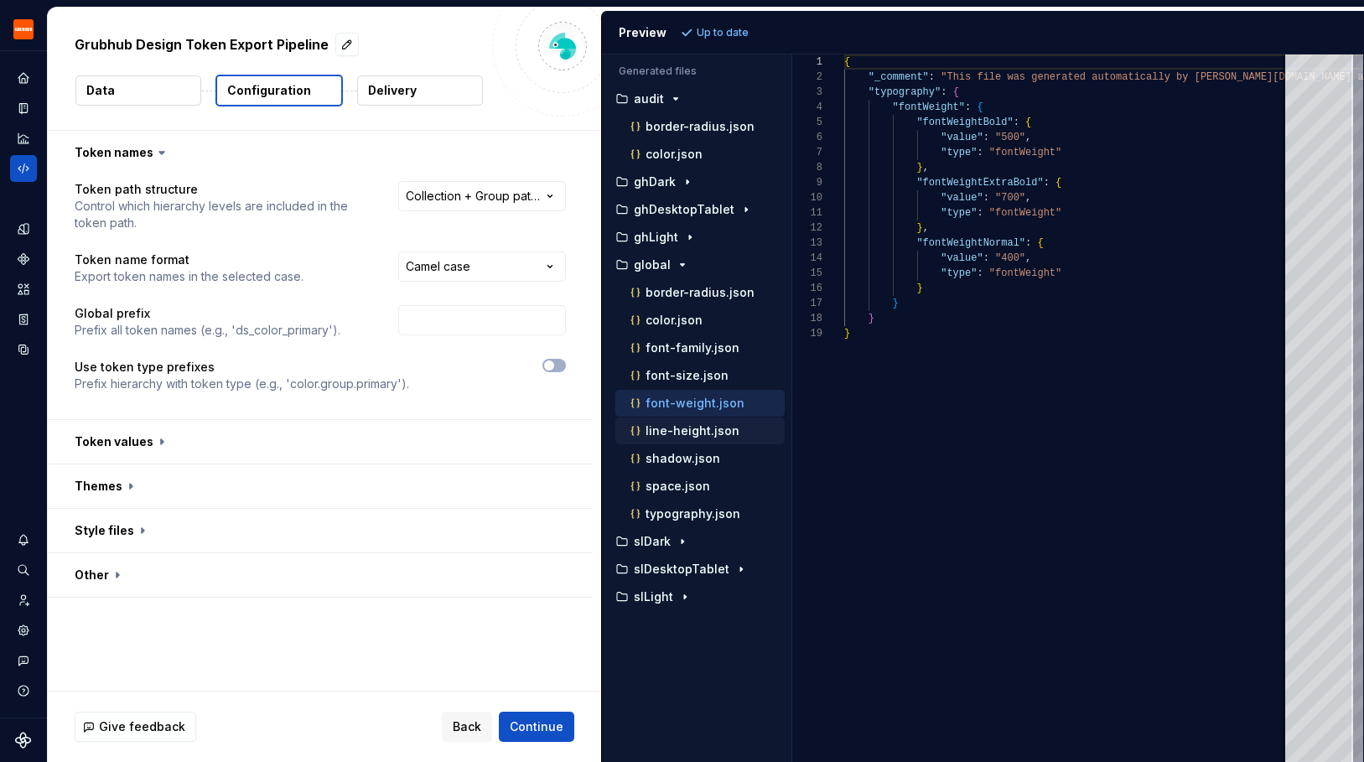
click at [684, 438] on div "line-height.json" at bounding box center [706, 431] width 158 height 17
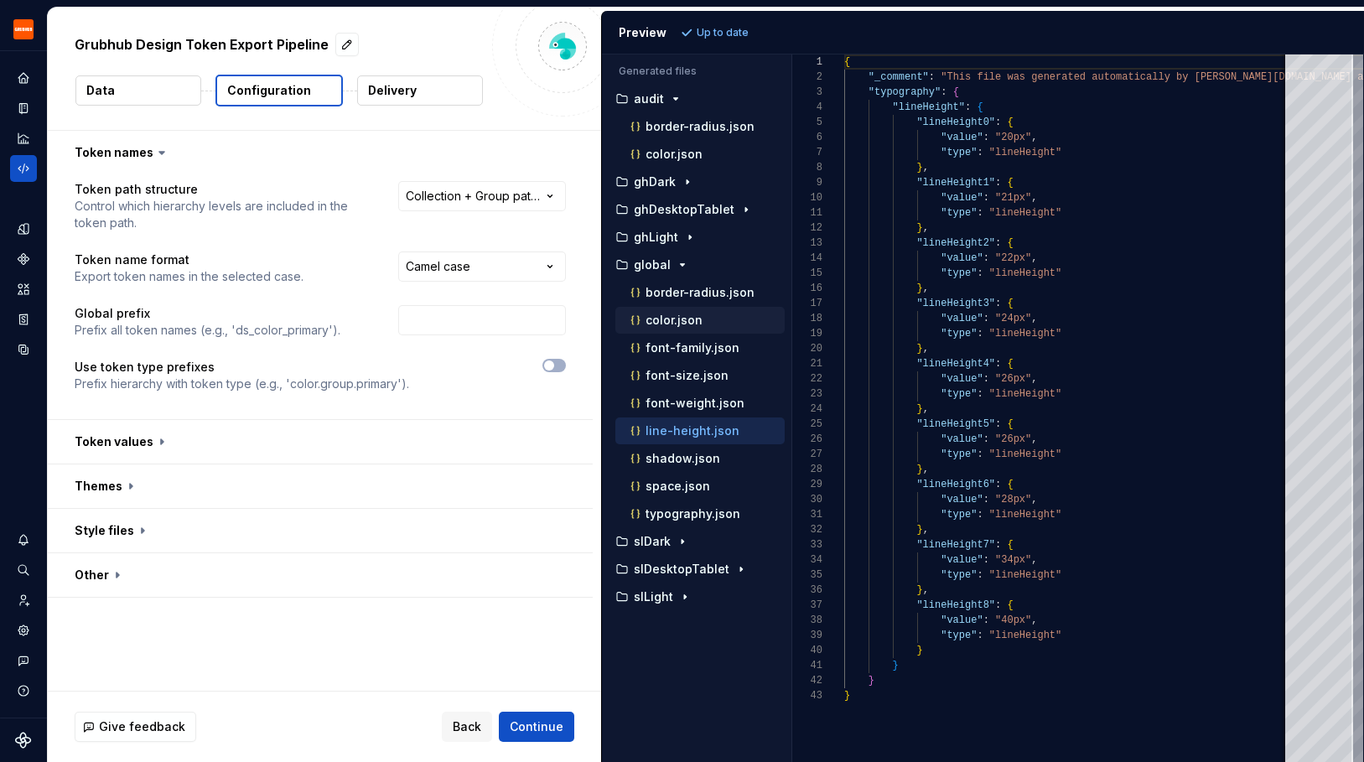
click at [670, 322] on p "color.json" at bounding box center [674, 320] width 57 height 13
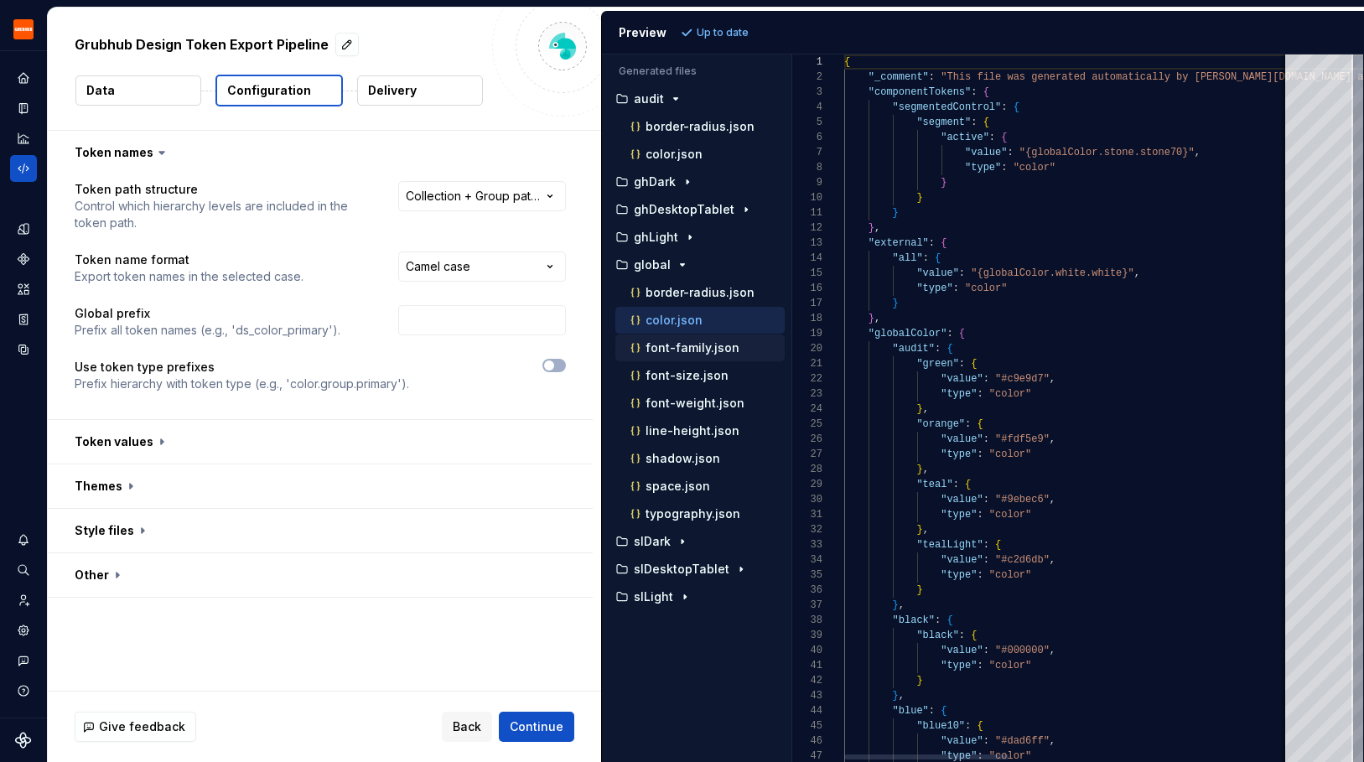
click at [670, 351] on p "font-family.json" at bounding box center [693, 347] width 94 height 13
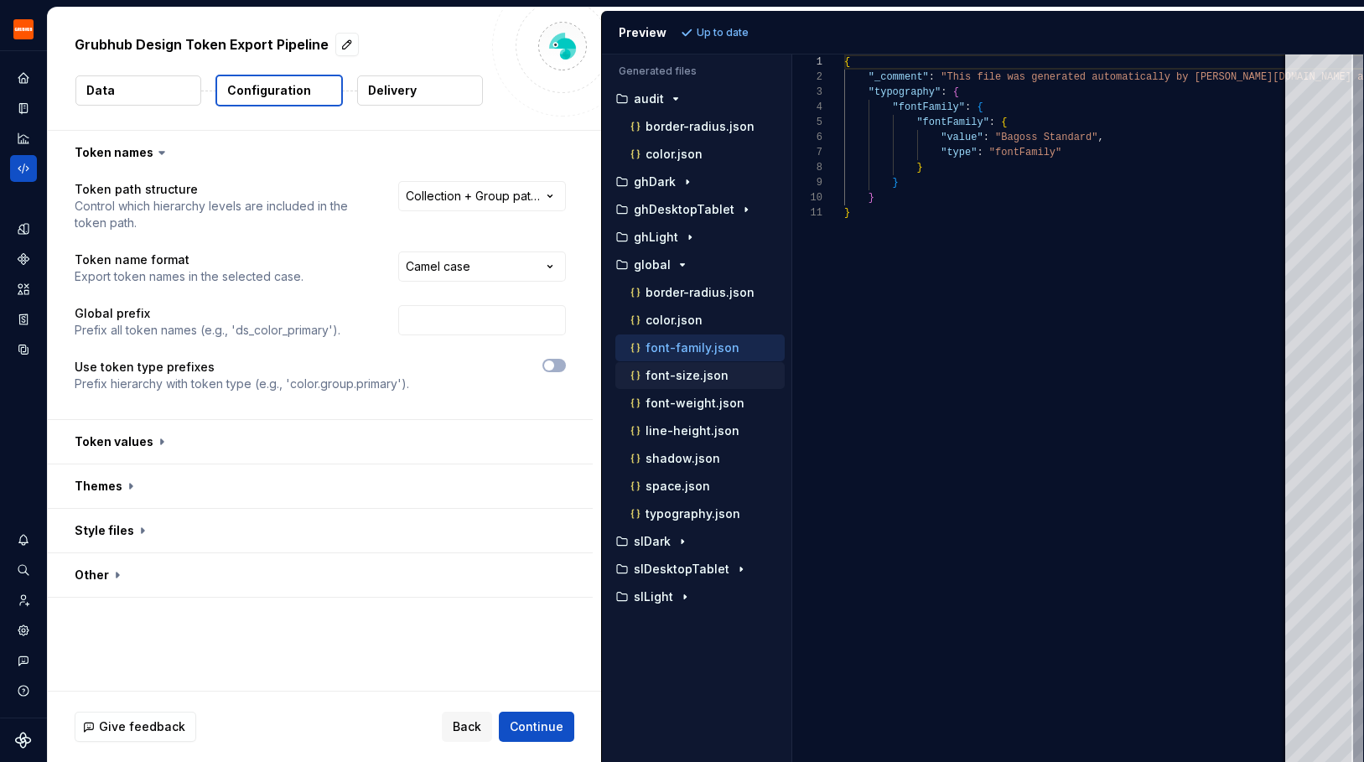
click at [670, 371] on p "font-size.json" at bounding box center [687, 375] width 83 height 13
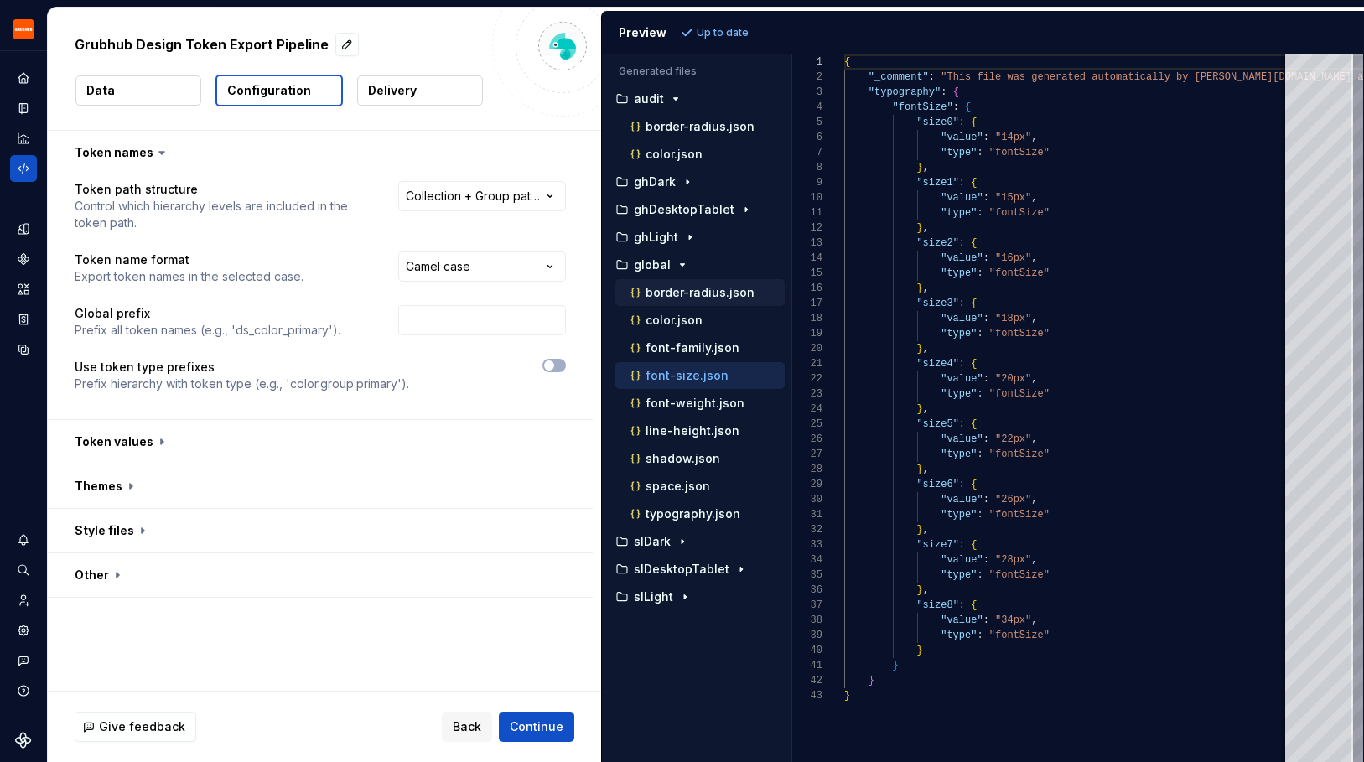
click at [683, 284] on div "border-radius.json" at bounding box center [706, 292] width 158 height 17
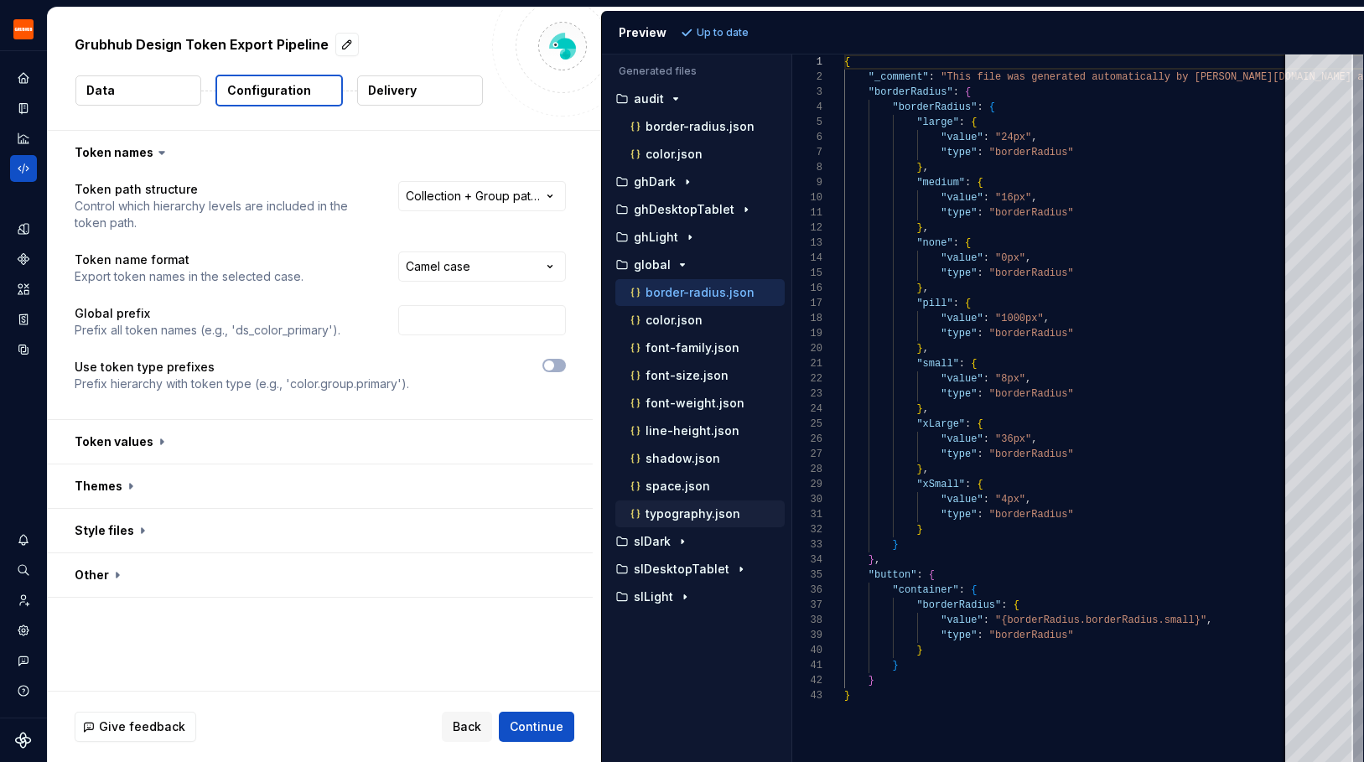
click at [692, 519] on p "typography.json" at bounding box center [693, 513] width 95 height 13
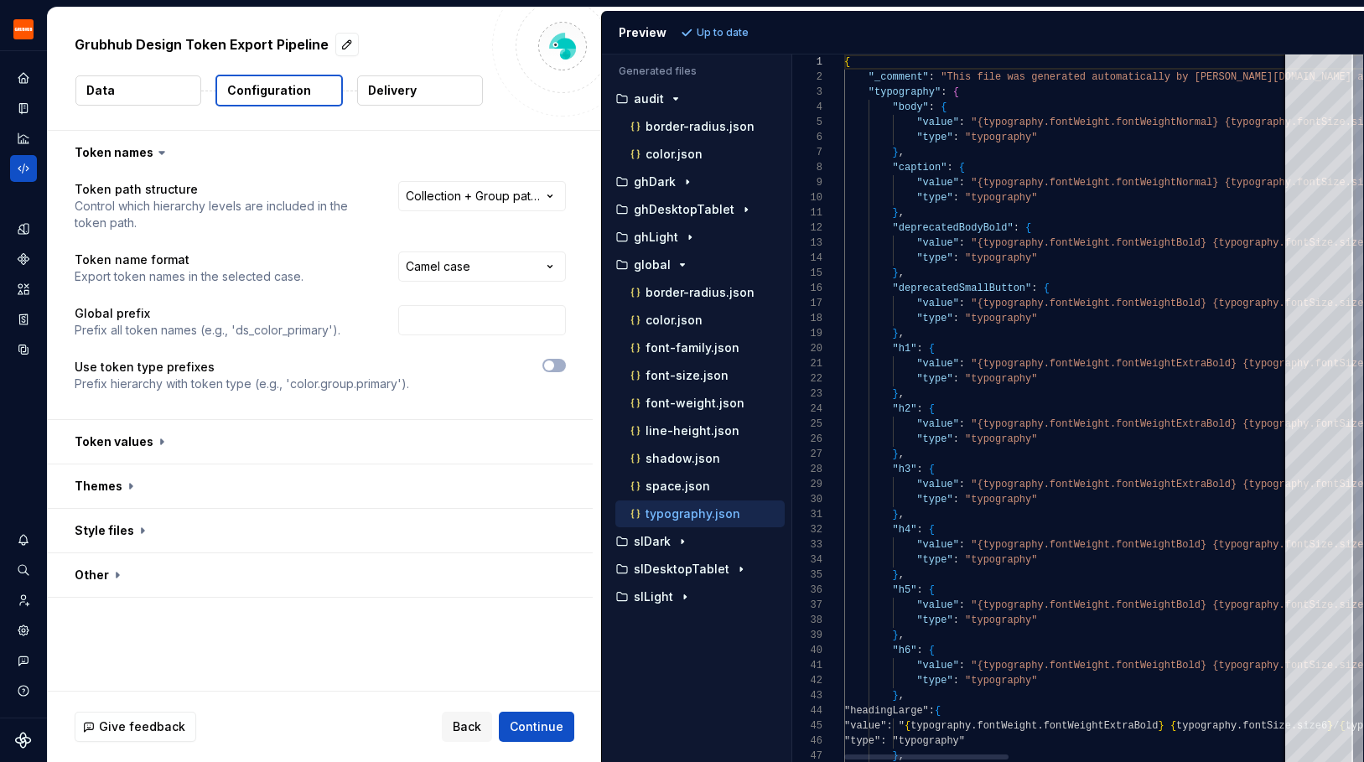
scroll to position [121, 0]
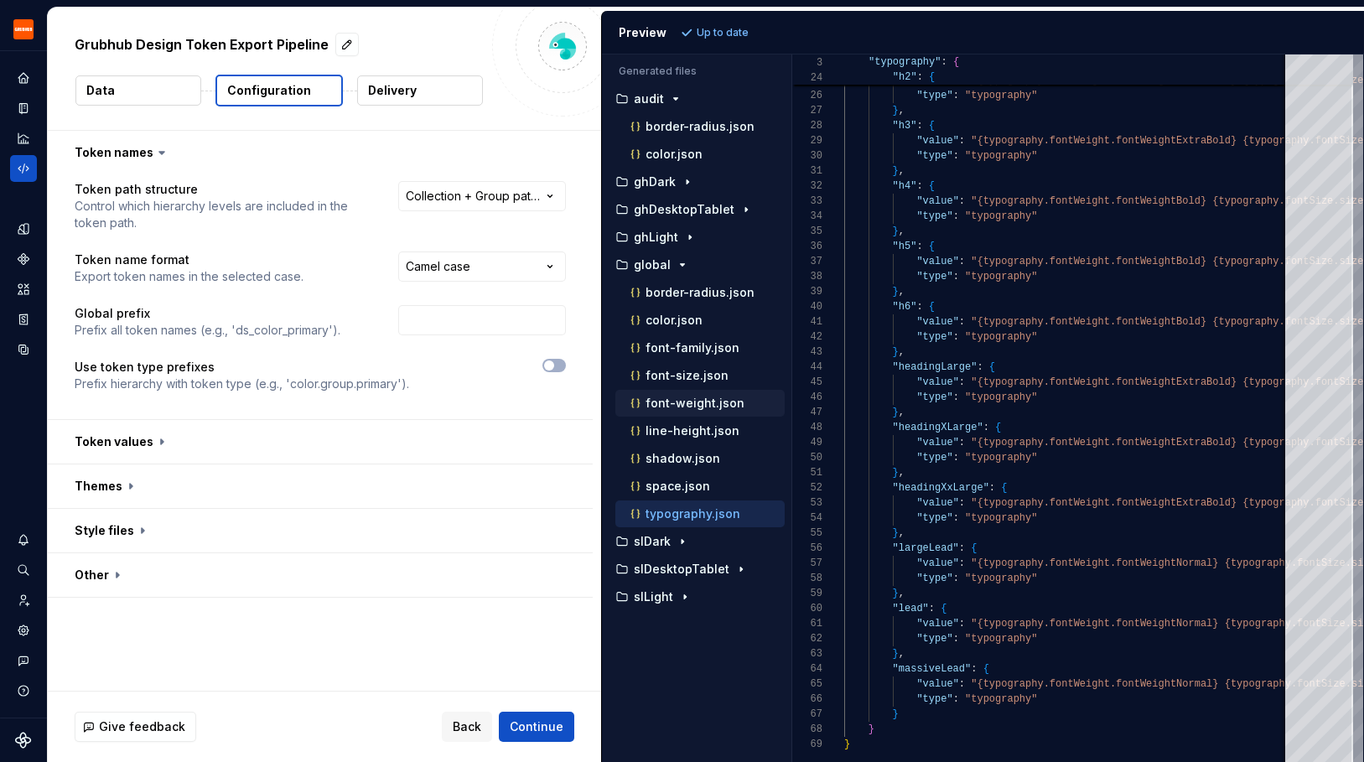
click at [691, 398] on p "font-weight.json" at bounding box center [695, 403] width 99 height 13
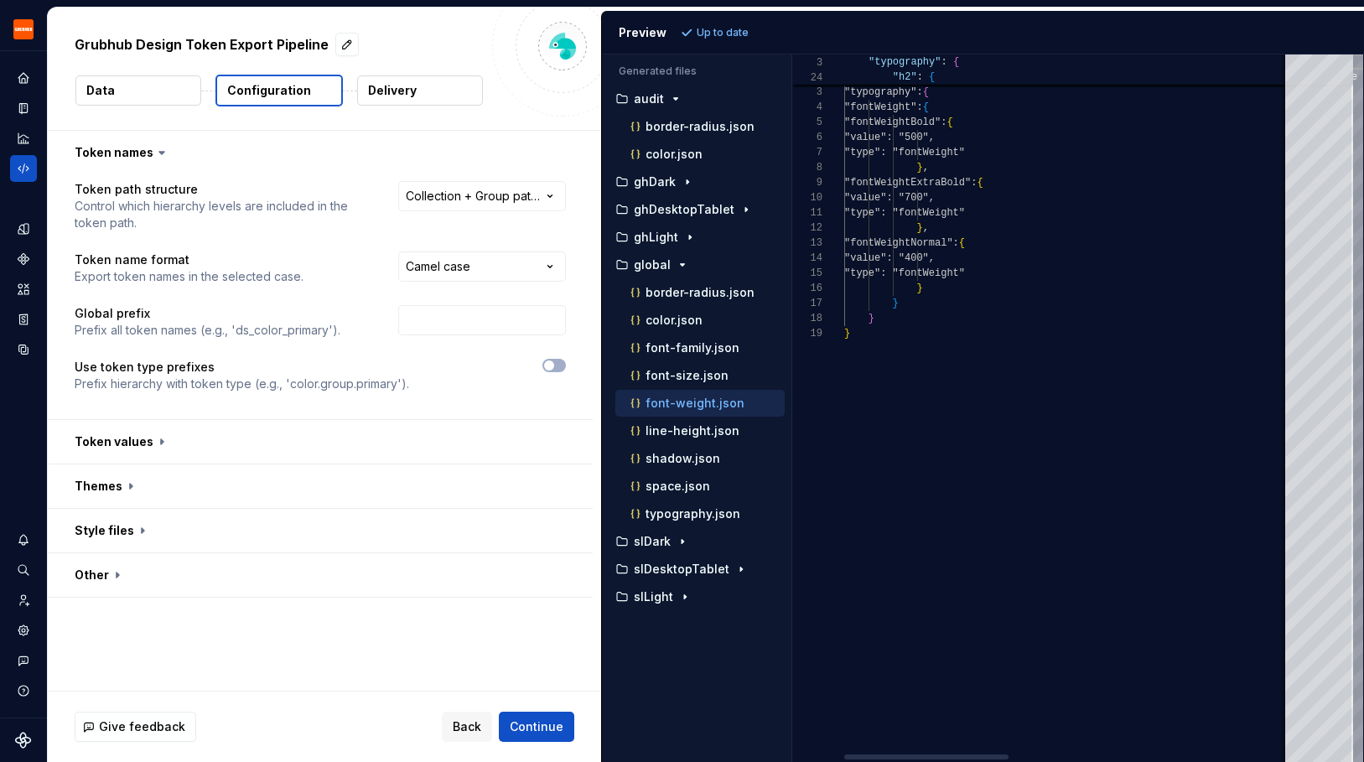
scroll to position [151, 0]
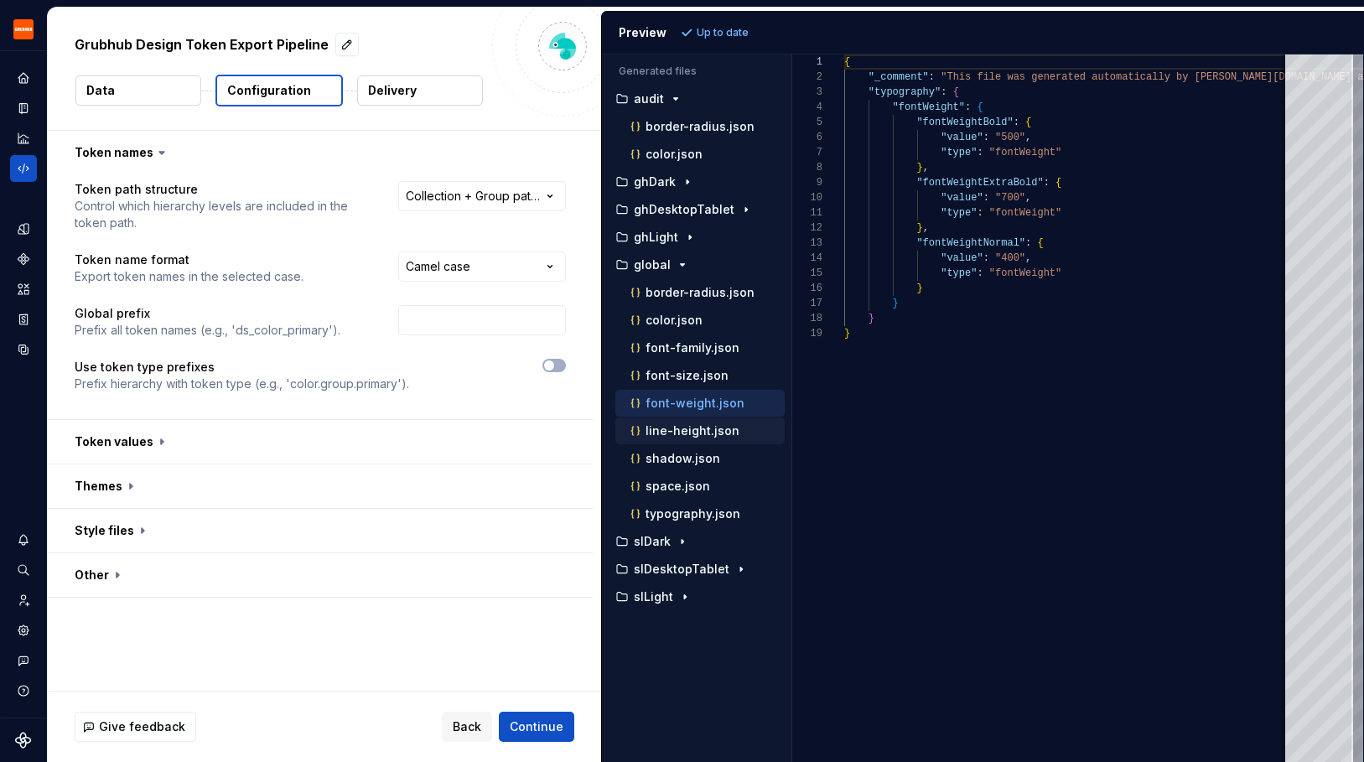
click at [685, 439] on div "line-height.json" at bounding box center [706, 431] width 158 height 17
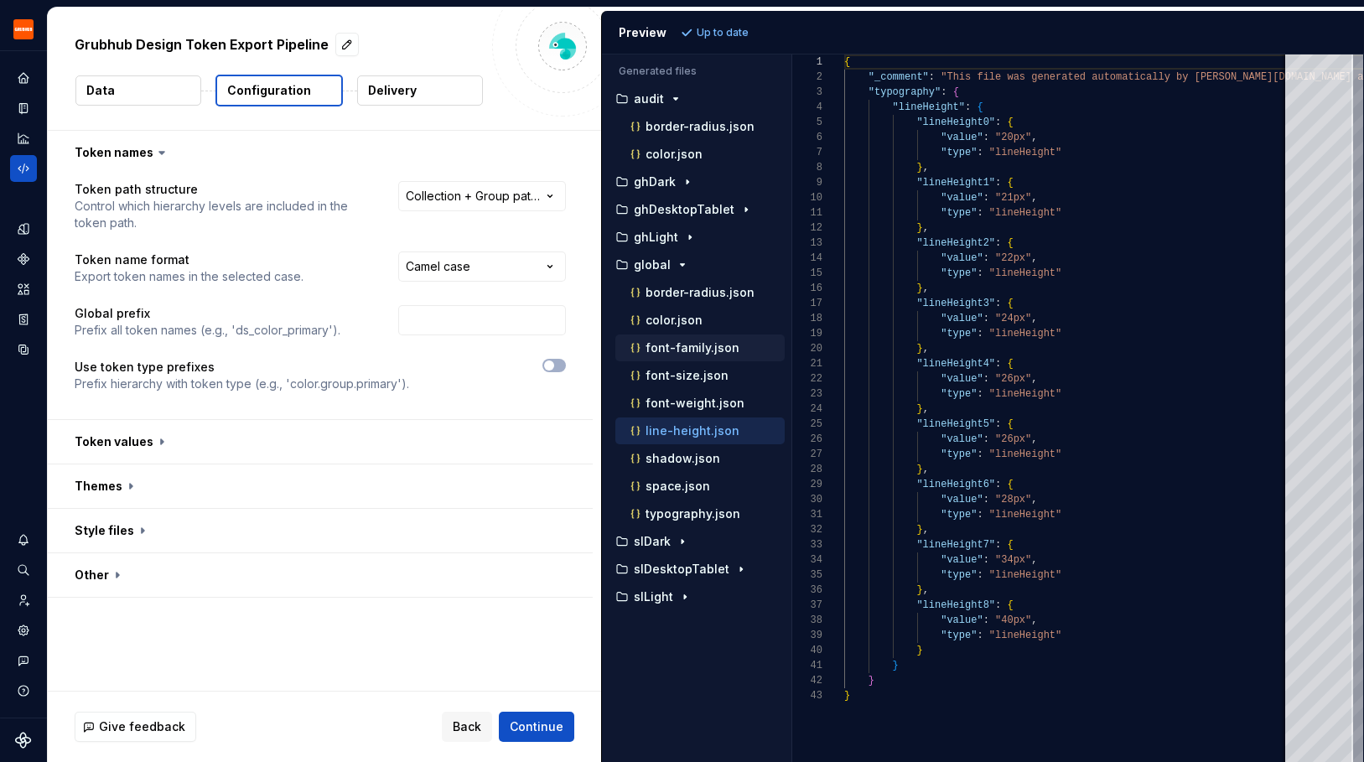
click at [713, 347] on p "font-family.json" at bounding box center [693, 347] width 94 height 13
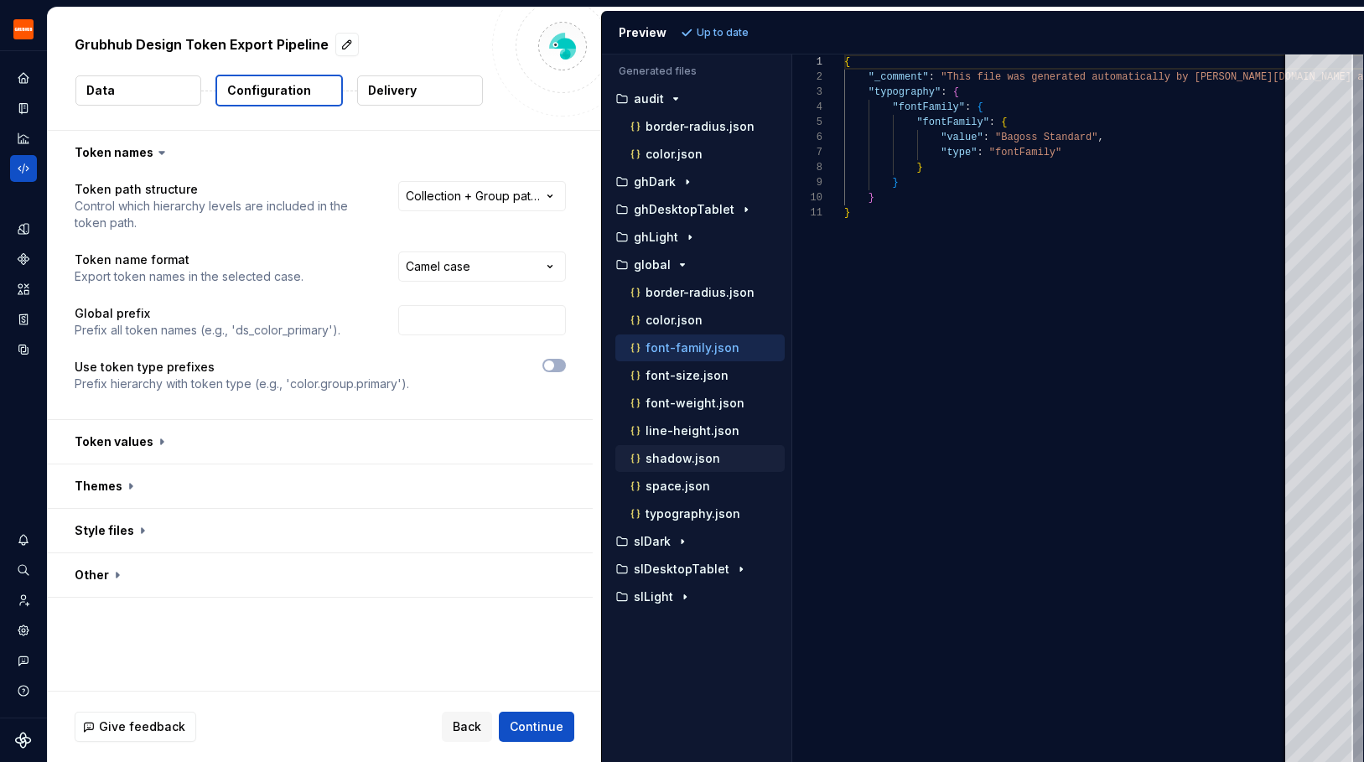
click at [694, 462] on p "shadow.json" at bounding box center [683, 458] width 75 height 13
type textarea "**********"
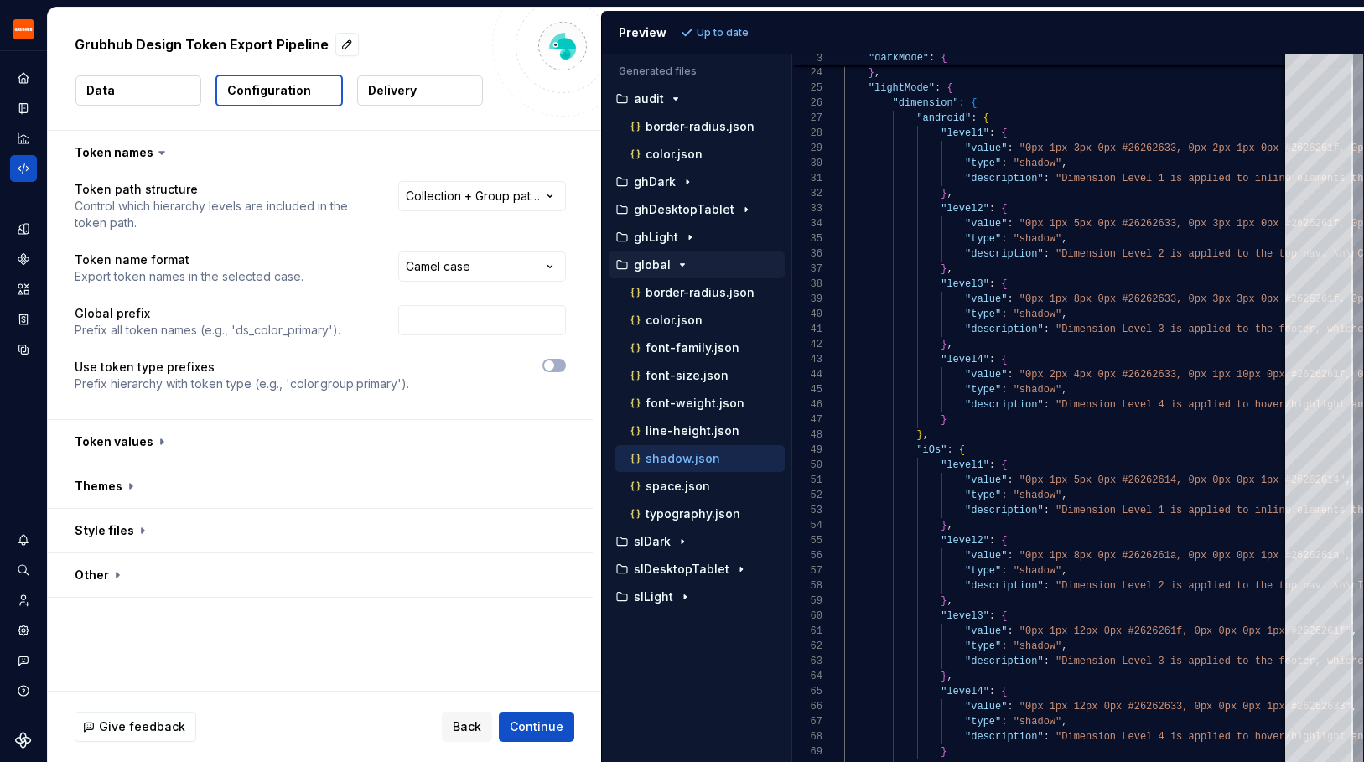
click at [676, 268] on icon "button" at bounding box center [682, 264] width 13 height 13
